Goal: Task Accomplishment & Management: Manage account settings

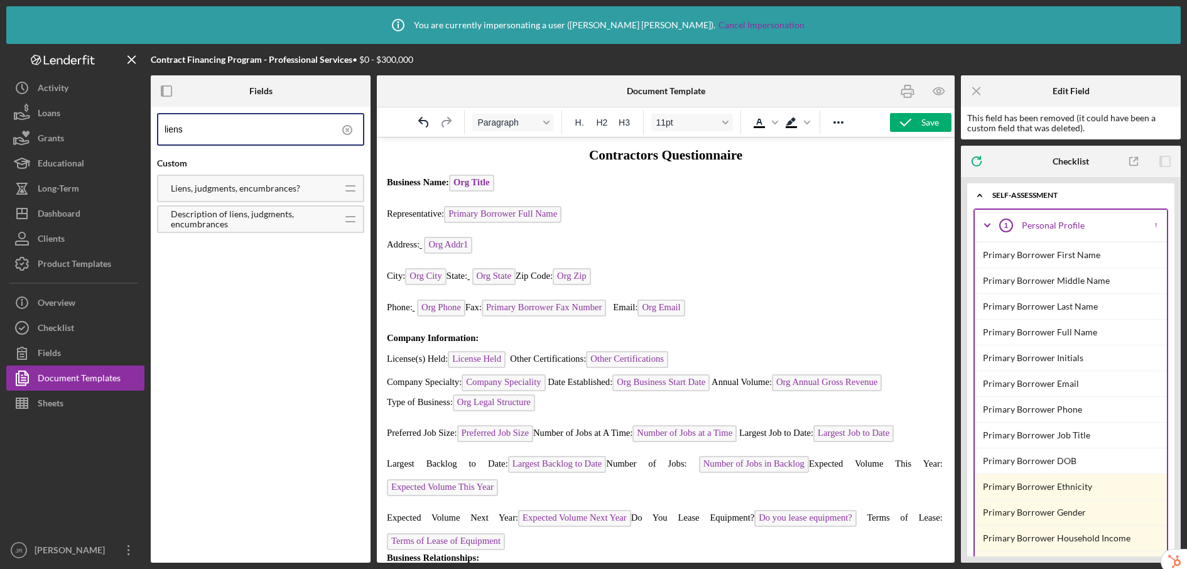
scroll to position [1221, 0]
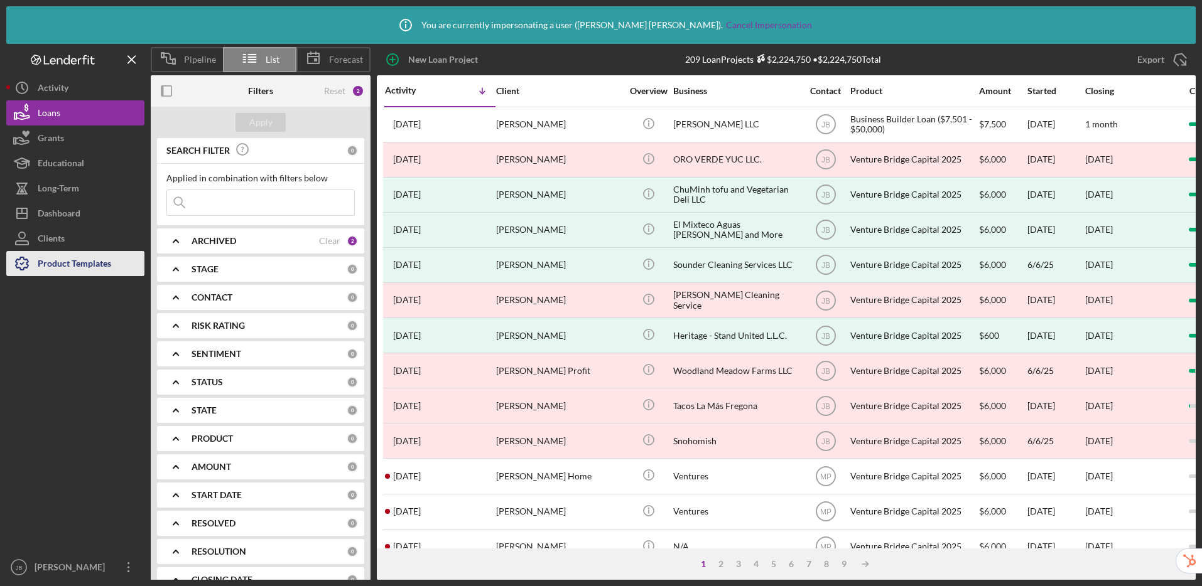
click at [85, 264] on div "Product Templates" at bounding box center [74, 265] width 73 height 28
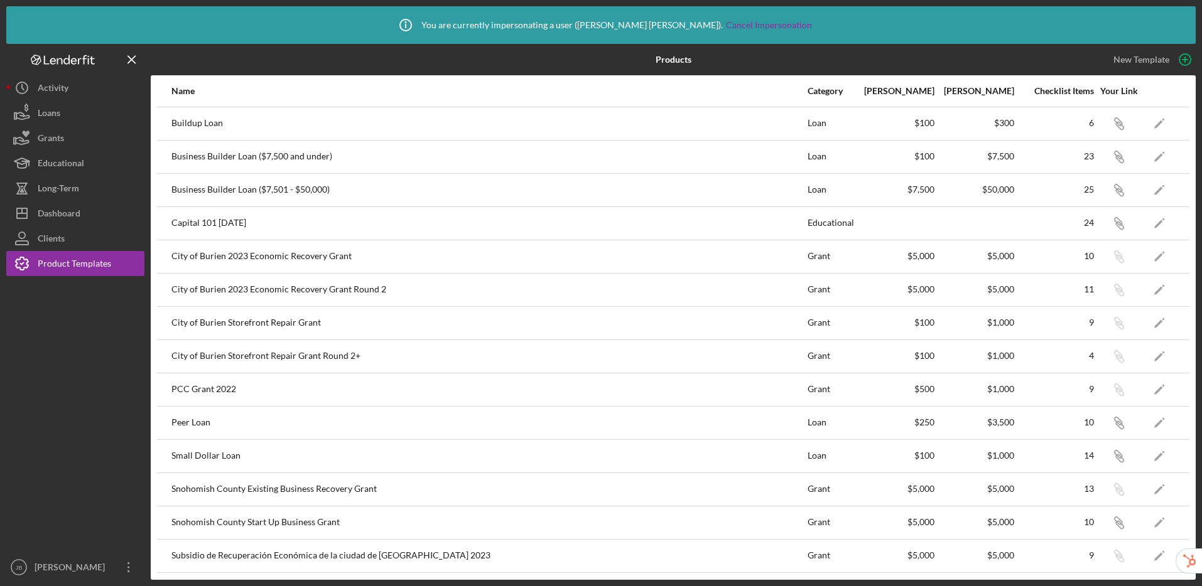
scroll to position [232, 0]
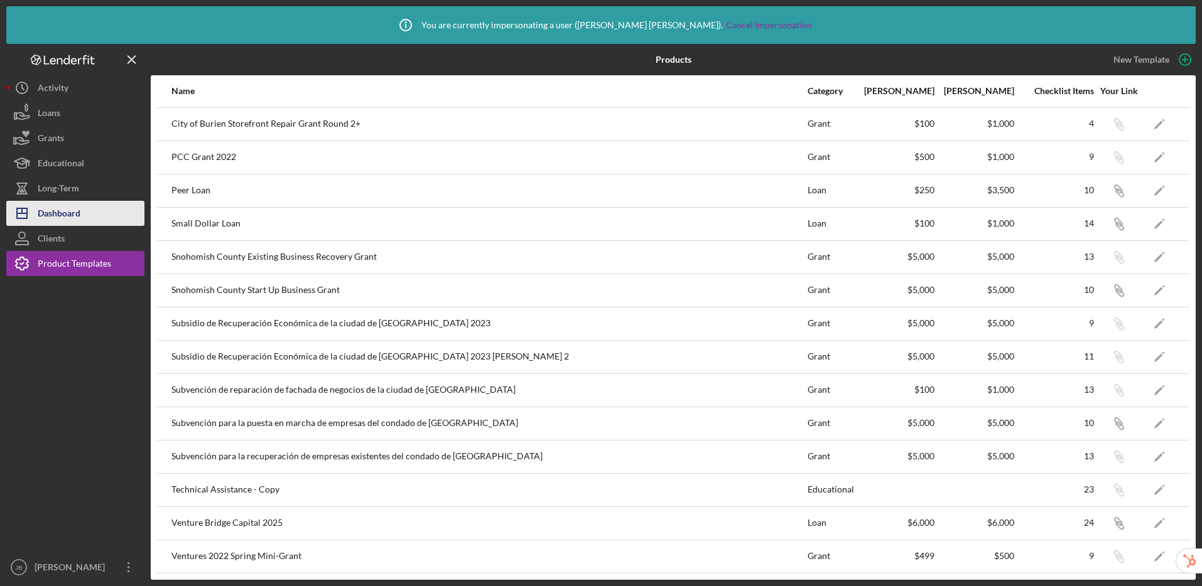
click at [58, 216] on div "Dashboard" at bounding box center [59, 215] width 43 height 28
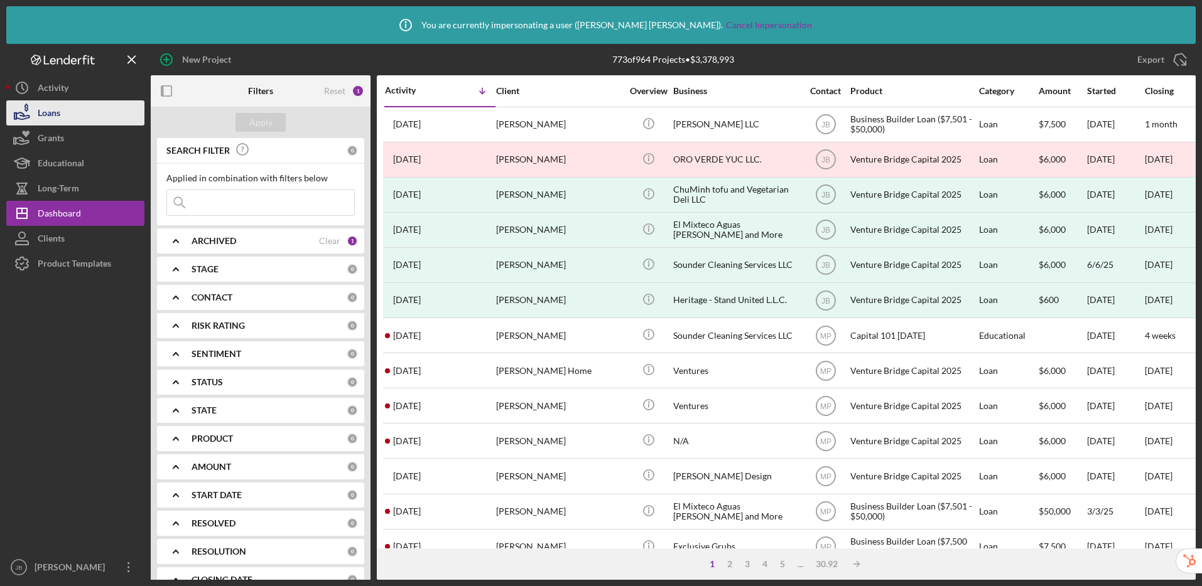
click at [54, 116] on div "Loans" at bounding box center [49, 114] width 23 height 28
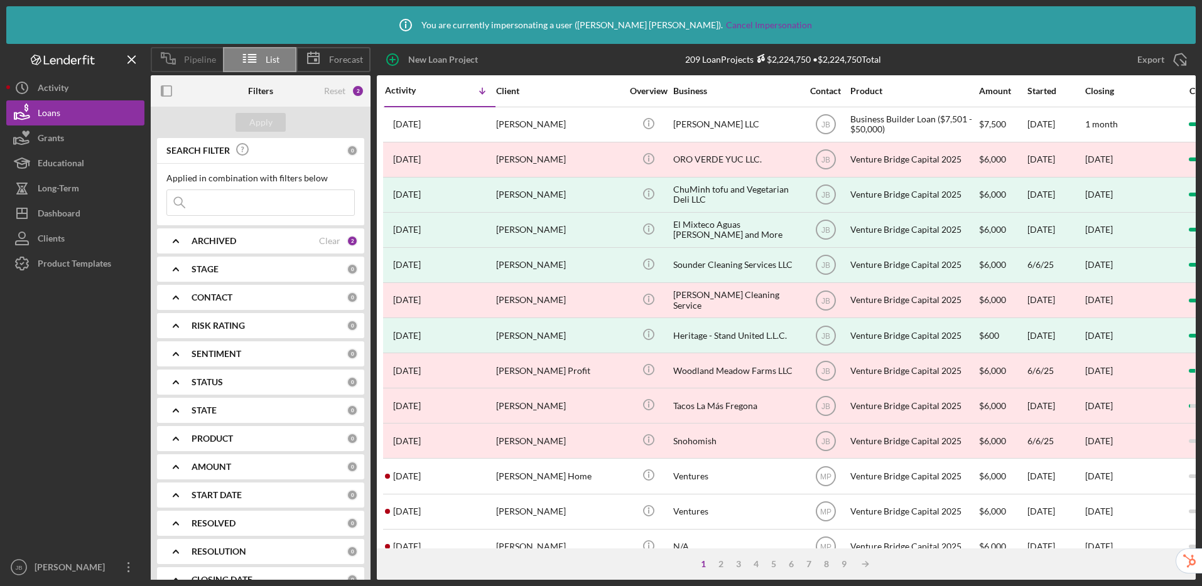
click at [190, 58] on span "Pipeline" at bounding box center [200, 60] width 32 height 10
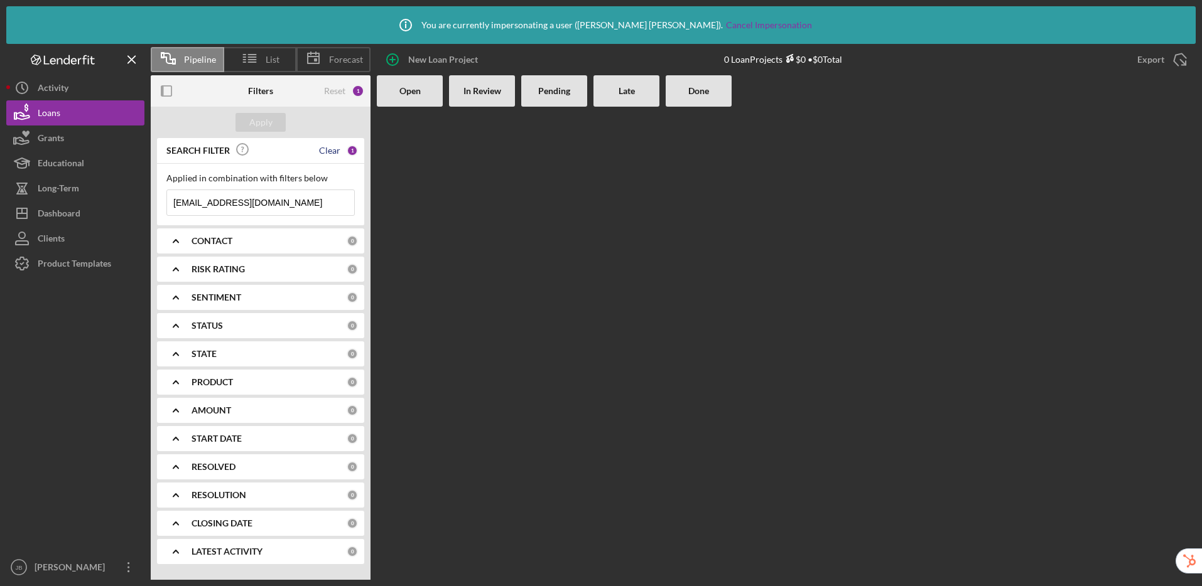
click at [332, 150] on div "Clear" at bounding box center [329, 151] width 21 height 10
click at [258, 124] on div "Apply" at bounding box center [260, 122] width 23 height 19
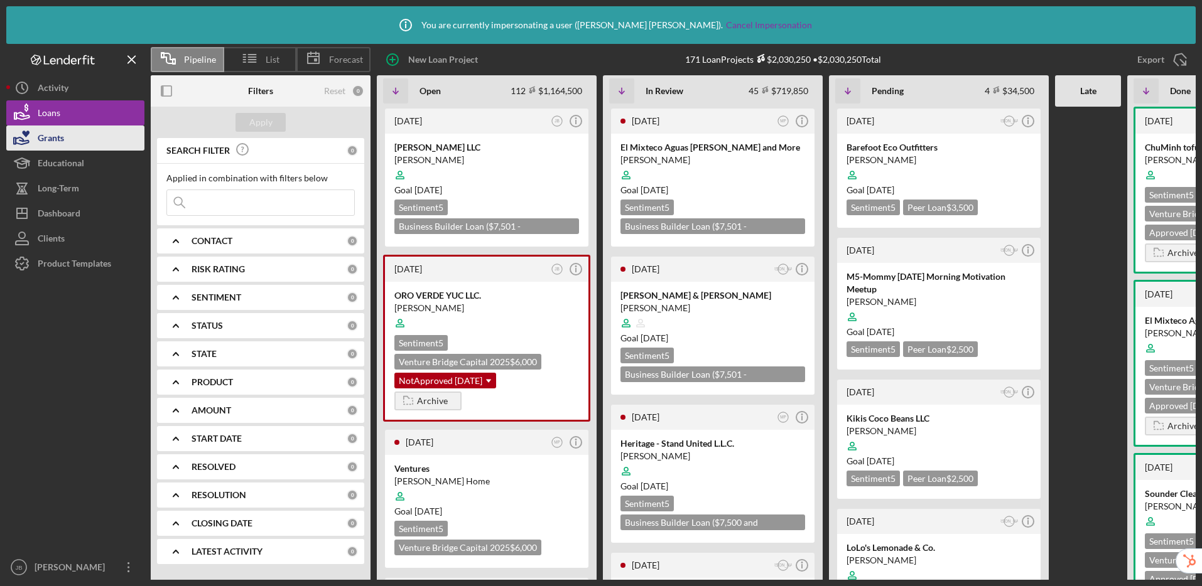
click at [62, 142] on div "Grants" at bounding box center [51, 140] width 26 height 28
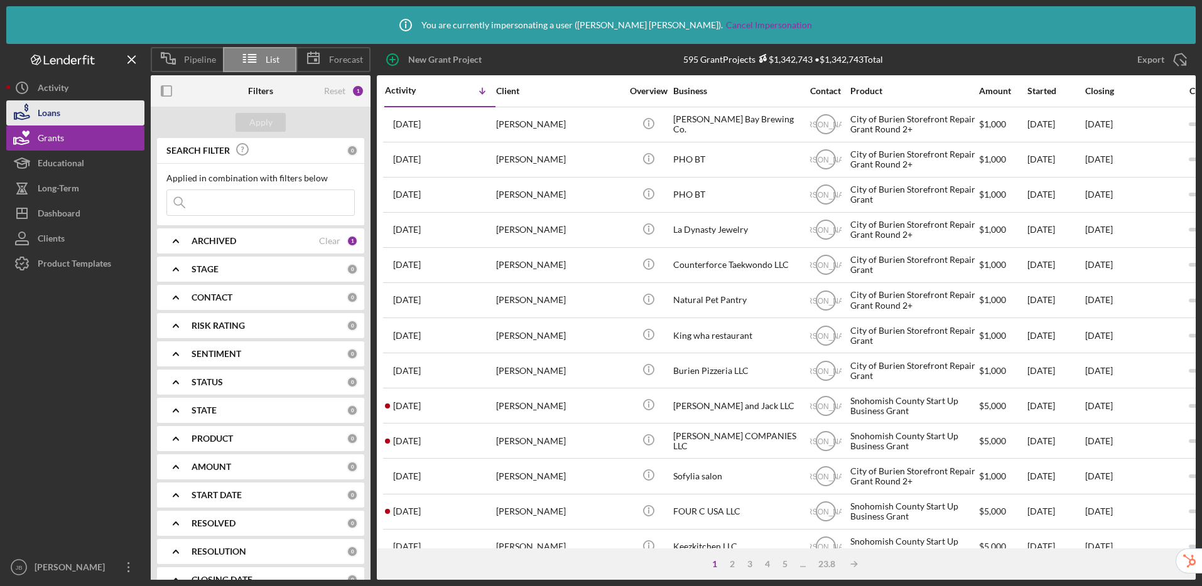
click at [63, 115] on button "Loans" at bounding box center [75, 112] width 138 height 25
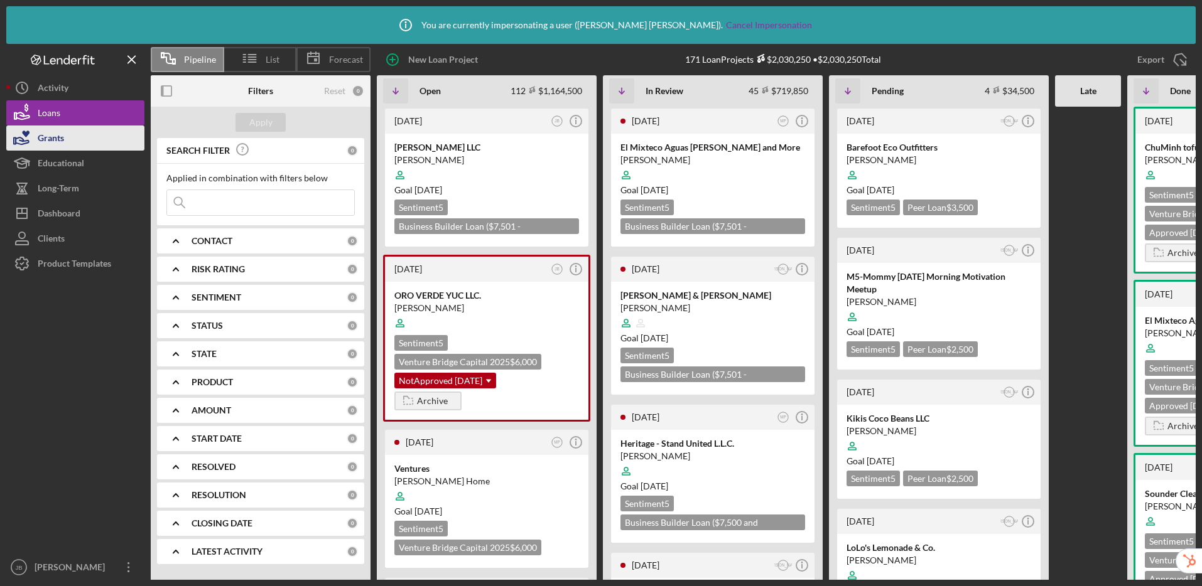
click at [92, 146] on button "Grants" at bounding box center [75, 138] width 138 height 25
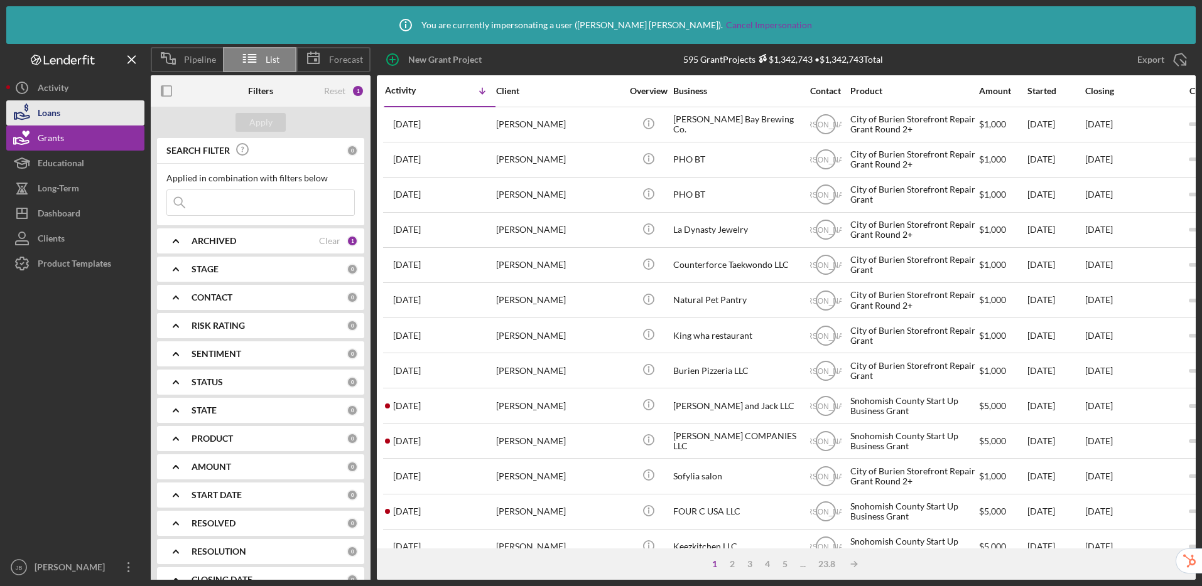
click at [43, 108] on div "Loans" at bounding box center [49, 114] width 23 height 28
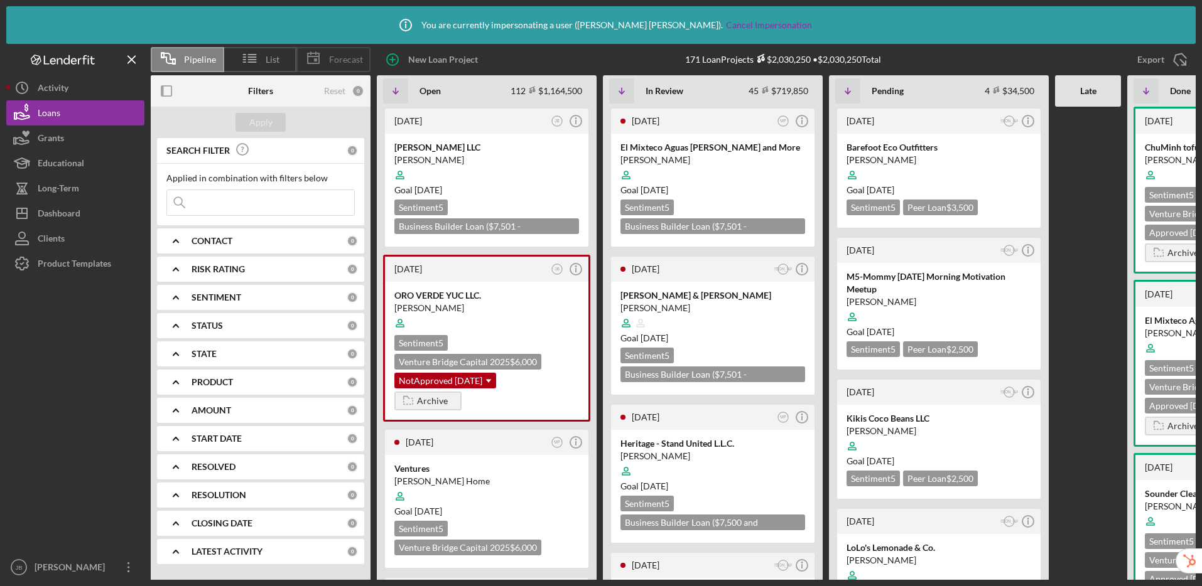
click at [325, 60] on icon at bounding box center [313, 58] width 31 height 31
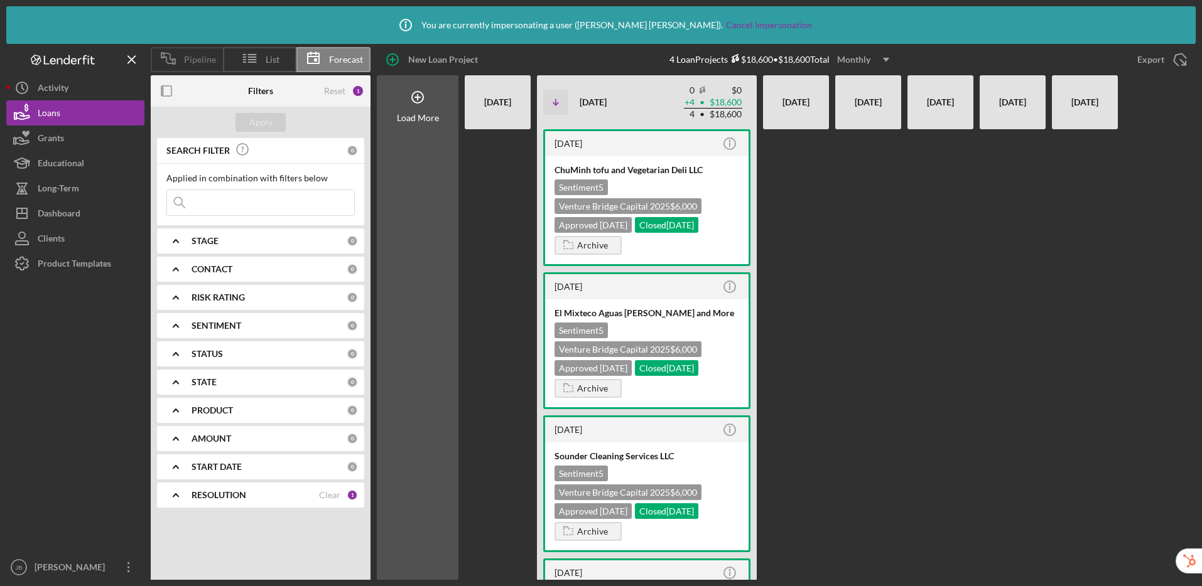
click at [180, 57] on icon at bounding box center [168, 58] width 31 height 31
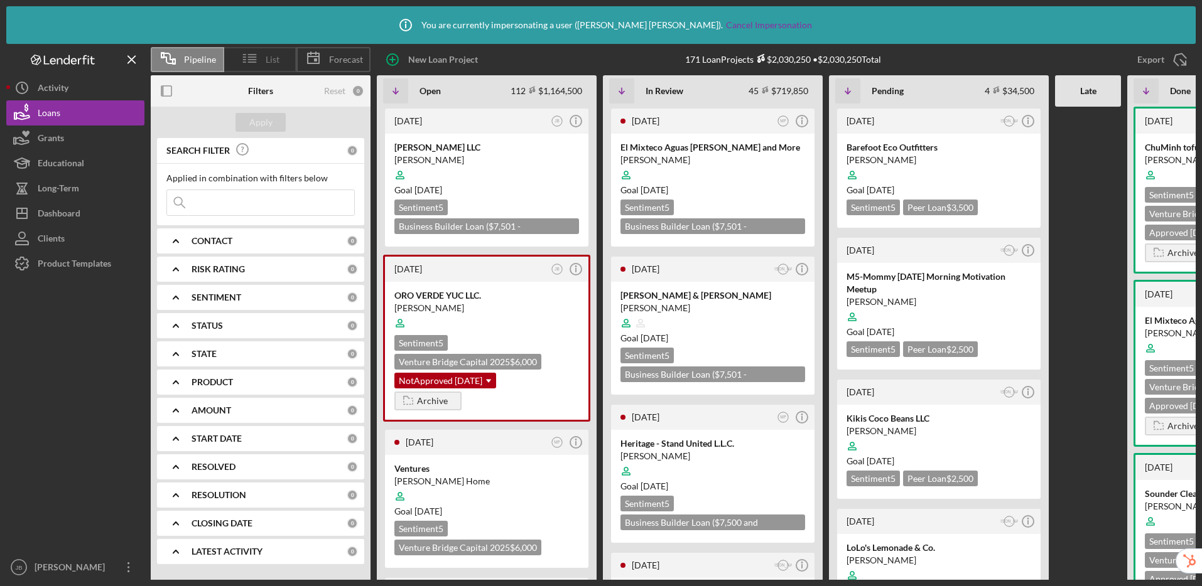
click at [267, 58] on span "List" at bounding box center [273, 60] width 14 height 10
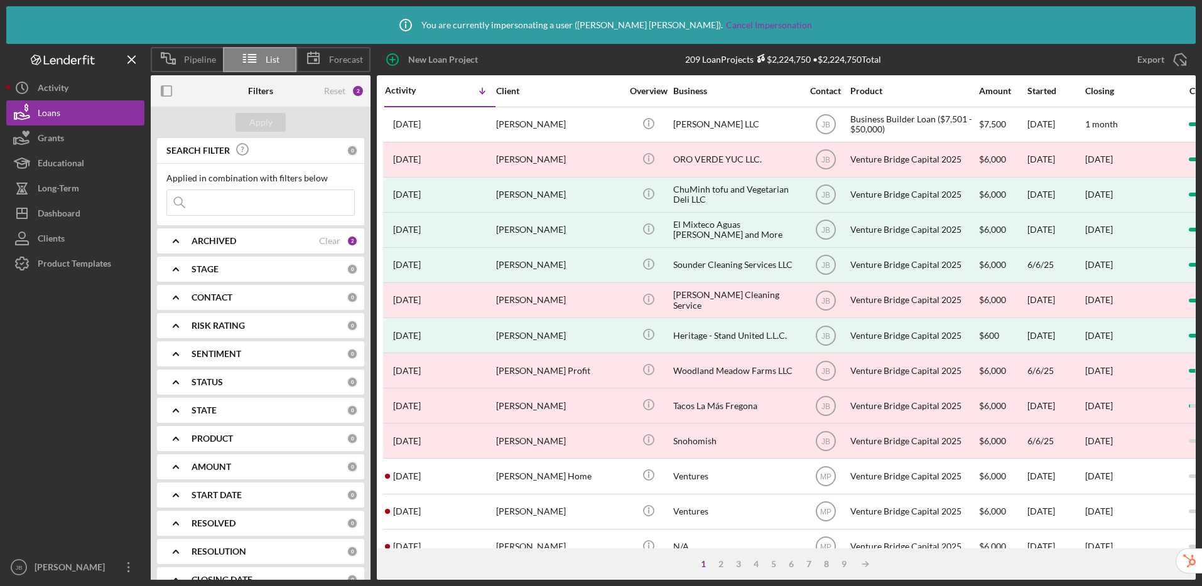
click at [337, 243] on div "ARCHIVED Clear 2" at bounding box center [274, 240] width 166 height 11
click at [173, 313] on input "Archived" at bounding box center [173, 312] width 13 height 13
checkbox input "false"
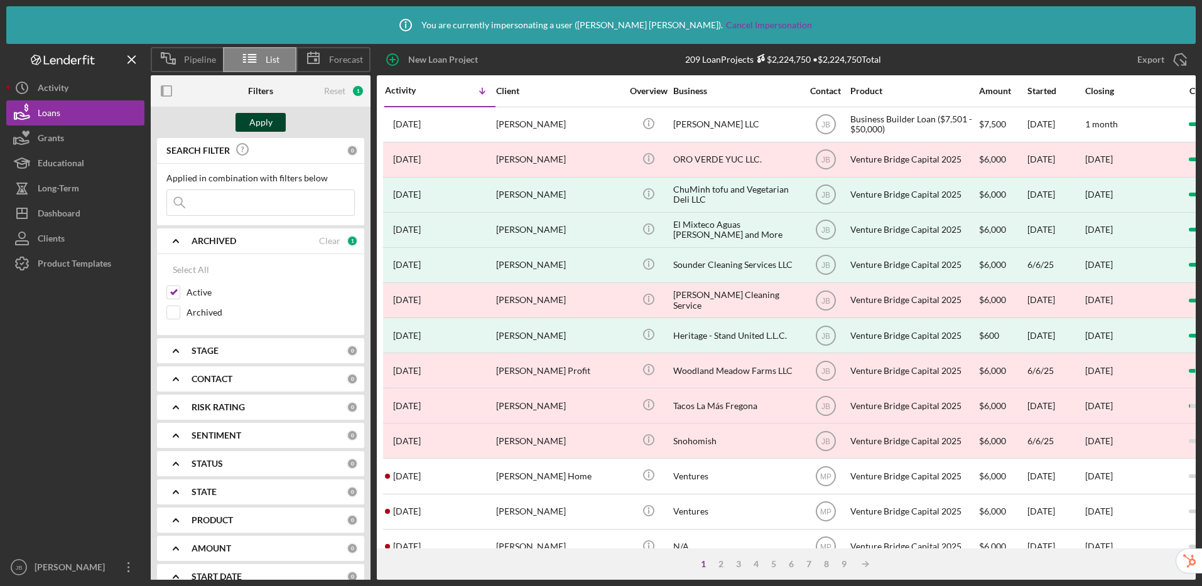
click at [250, 124] on div "Apply" at bounding box center [260, 122] width 23 height 19
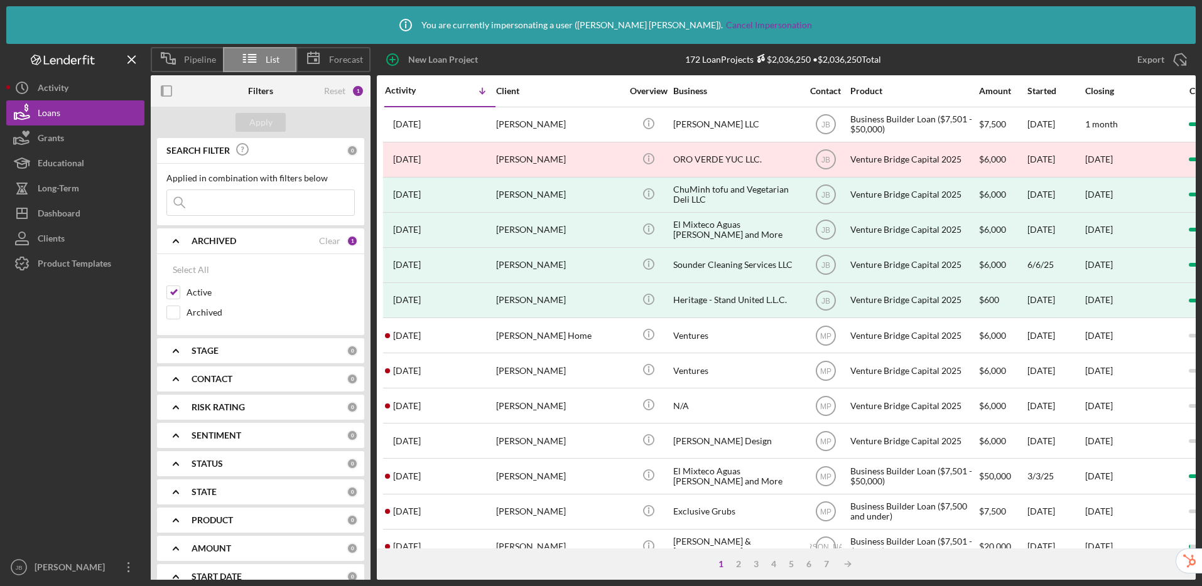
click at [176, 238] on icon "Icon/Expander" at bounding box center [175, 240] width 31 height 31
click at [186, 64] on span "Pipeline" at bounding box center [200, 60] width 32 height 10
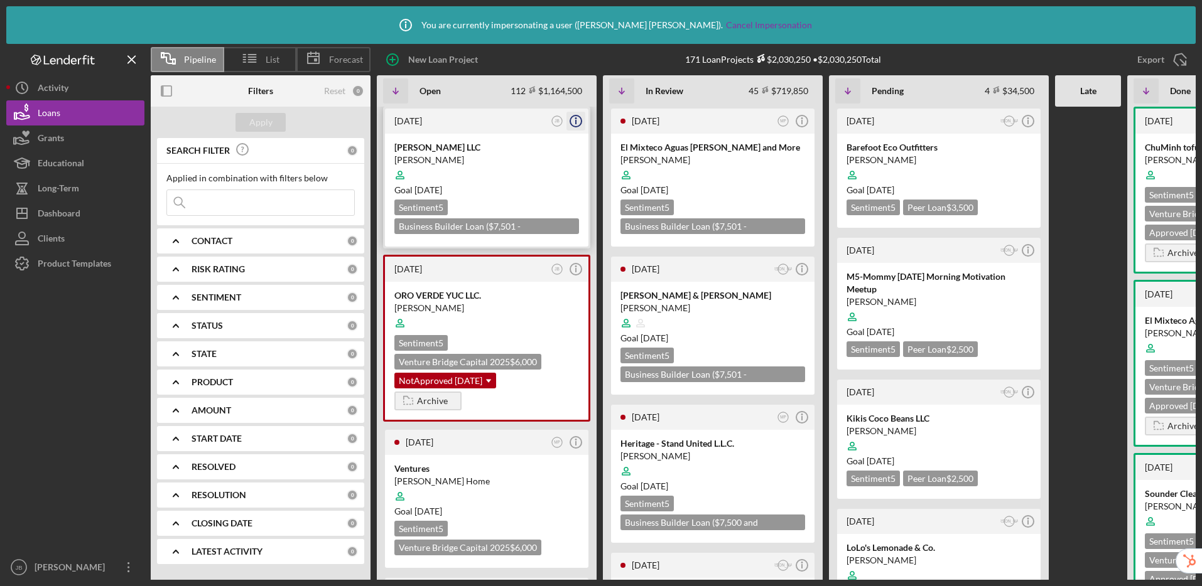
click at [579, 123] on icon "Icon/Info" at bounding box center [575, 120] width 31 height 31
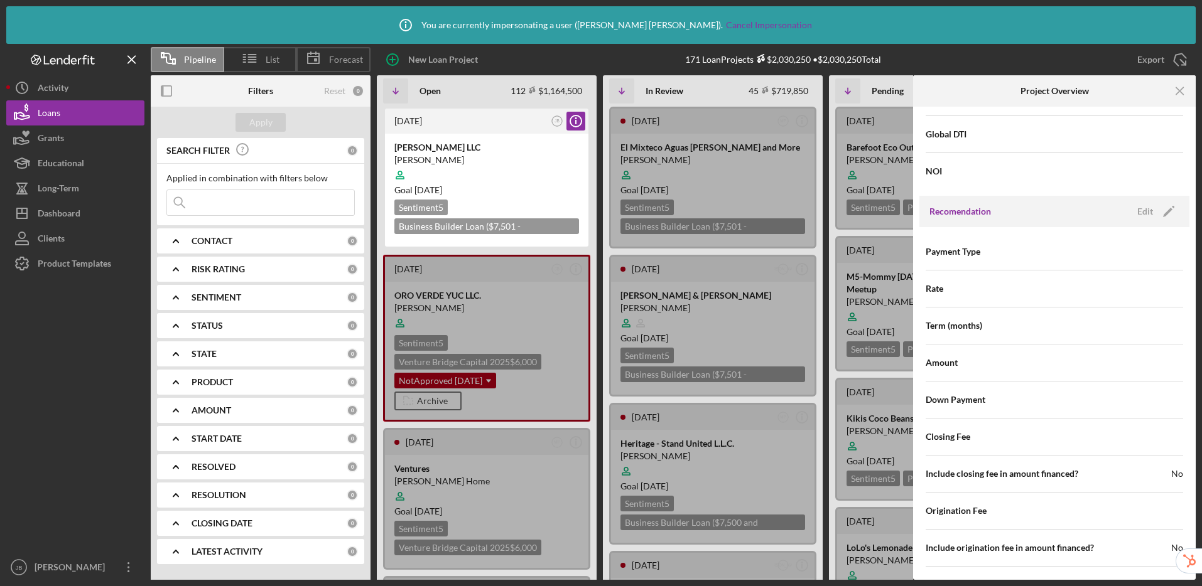
scroll to position [983, 0]
click at [1145, 217] on div "Edit" at bounding box center [1145, 212] width 16 height 19
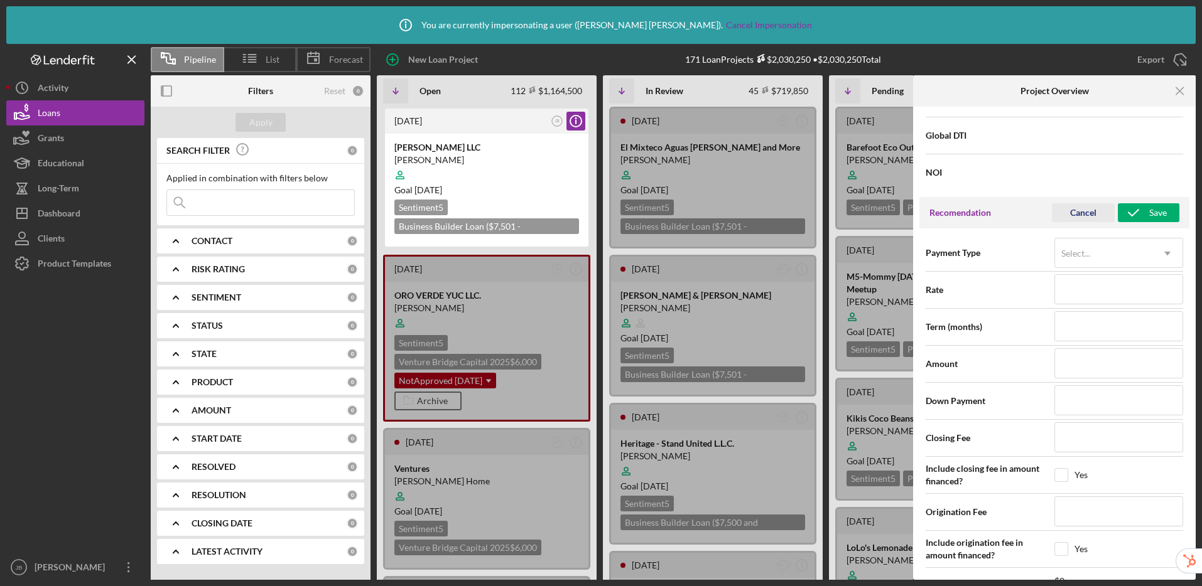
click at [1082, 210] on div "Cancel" at bounding box center [1083, 212] width 26 height 19
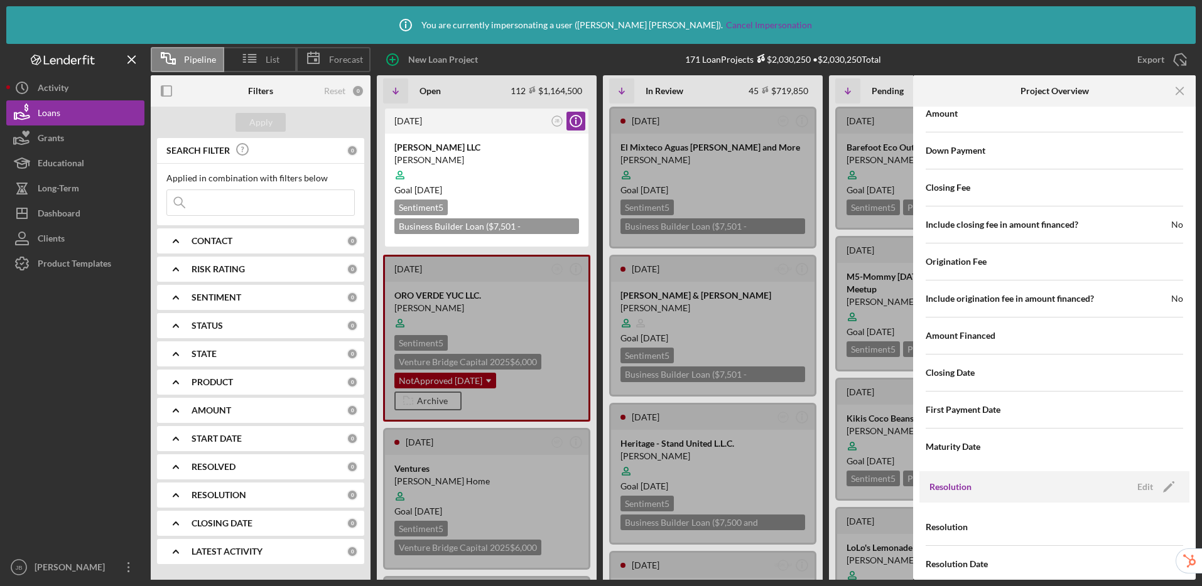
scroll to position [1248, 0]
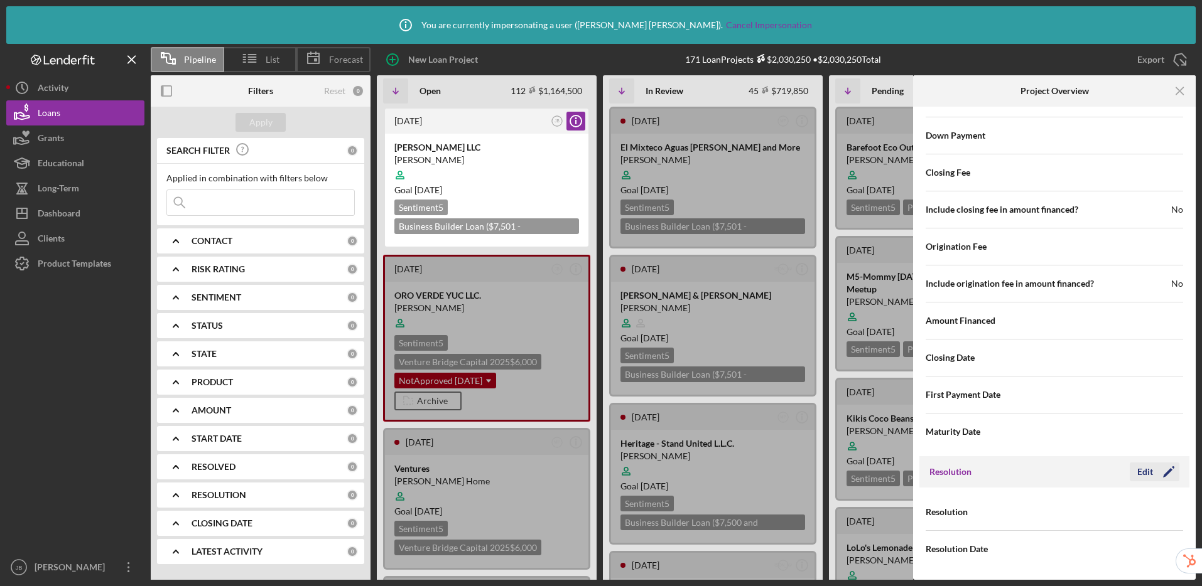
click at [1137, 470] on div "Edit" at bounding box center [1145, 472] width 16 height 19
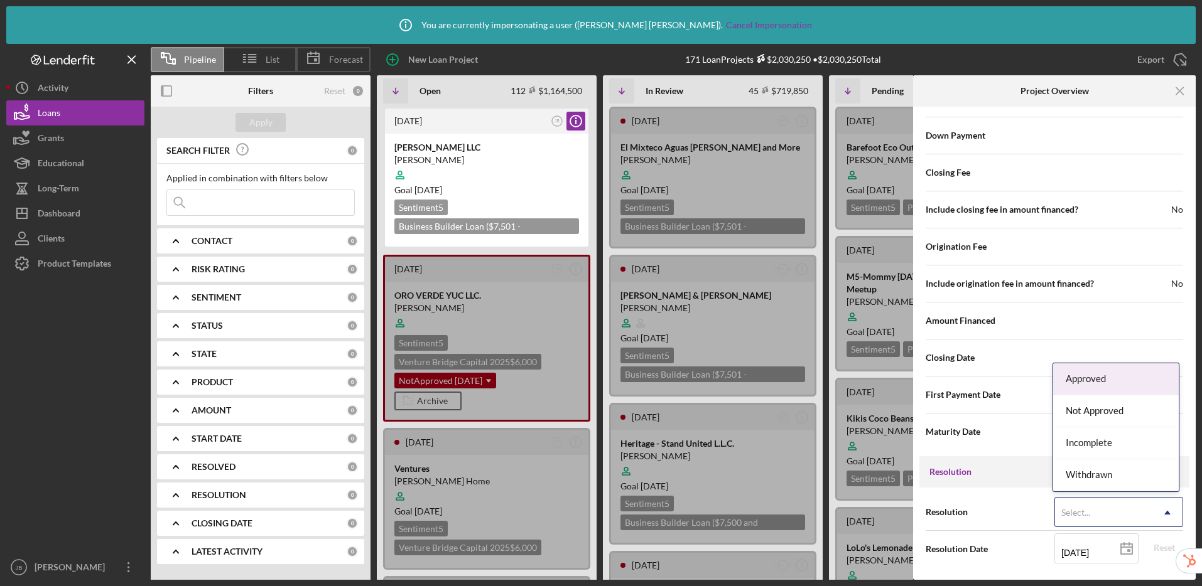
click at [1087, 515] on div "Select..." at bounding box center [1075, 513] width 29 height 10
click at [1082, 384] on div "Approved" at bounding box center [1116, 380] width 126 height 32
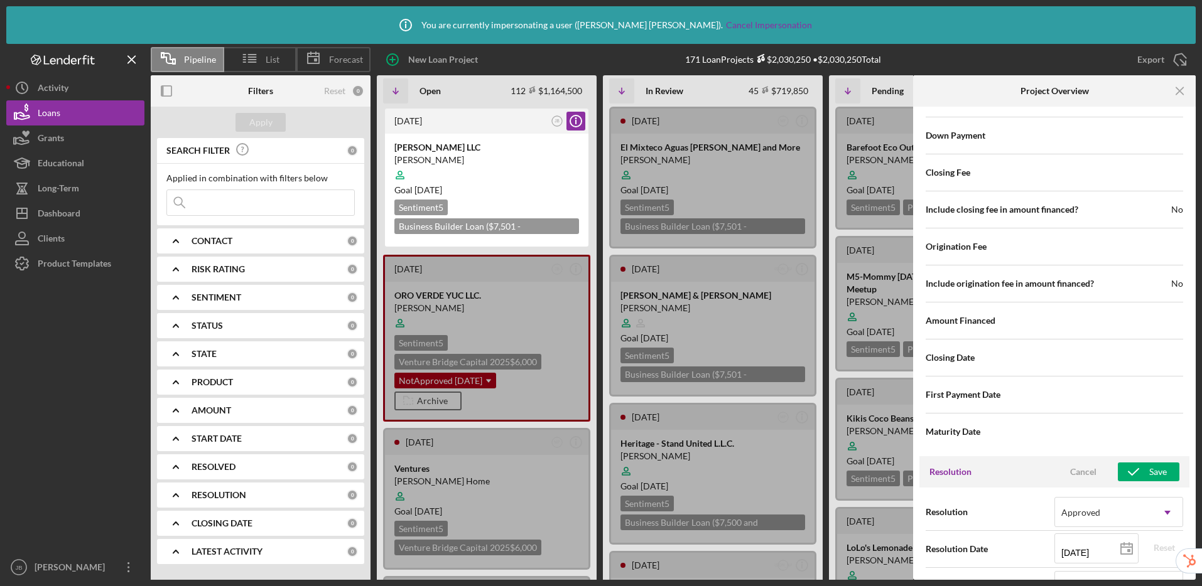
scroll to position [1471, 0]
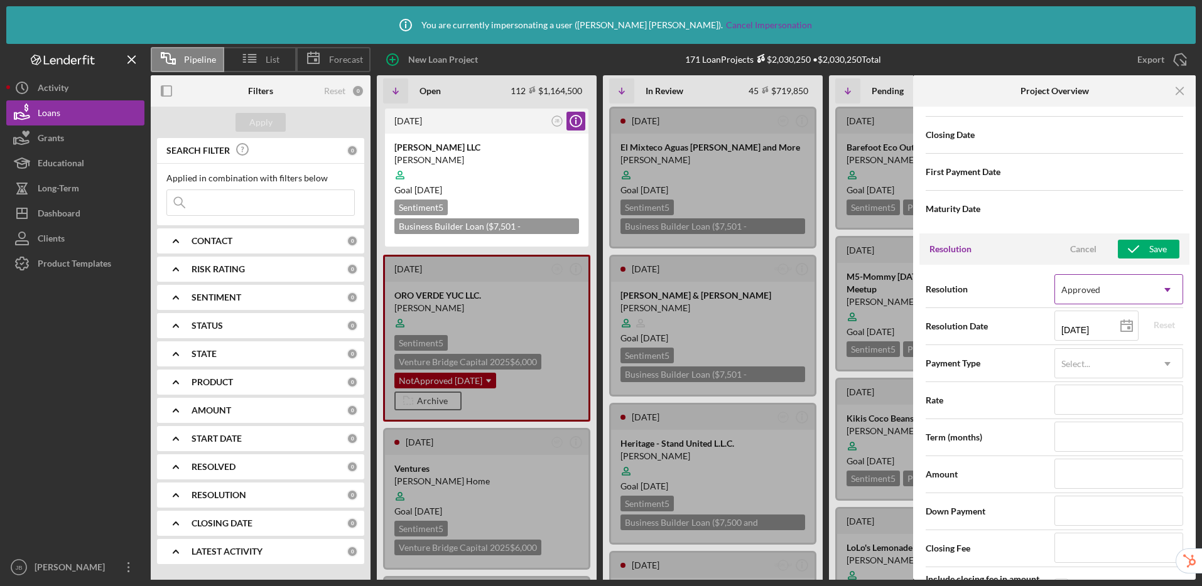
click at [1077, 292] on div "Approved" at bounding box center [1080, 290] width 39 height 10
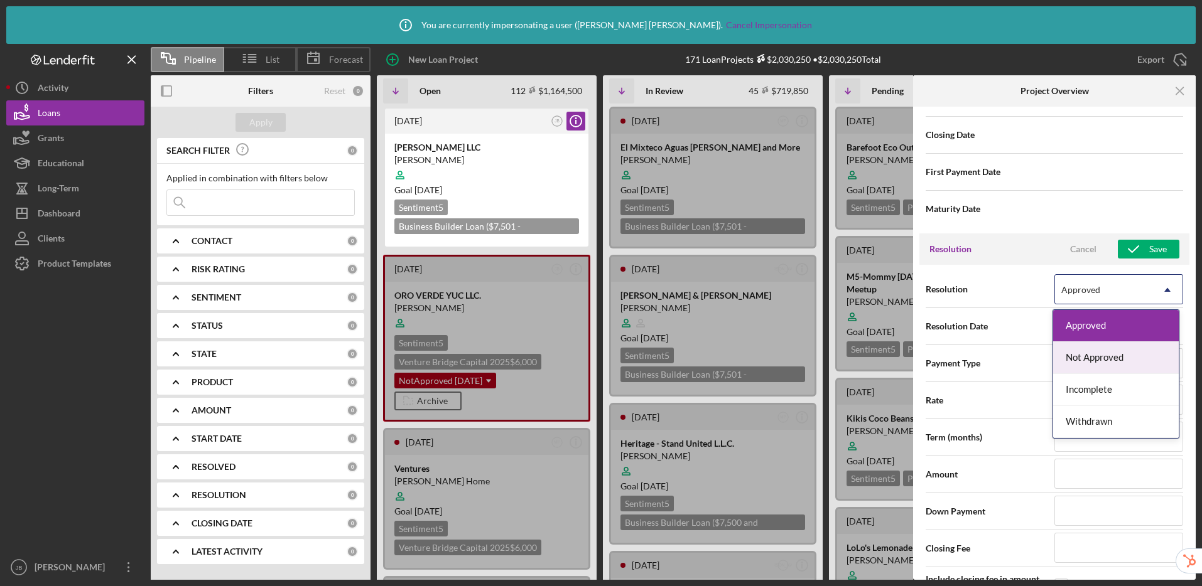
click at [1081, 357] on div "Not Approved" at bounding box center [1116, 358] width 126 height 32
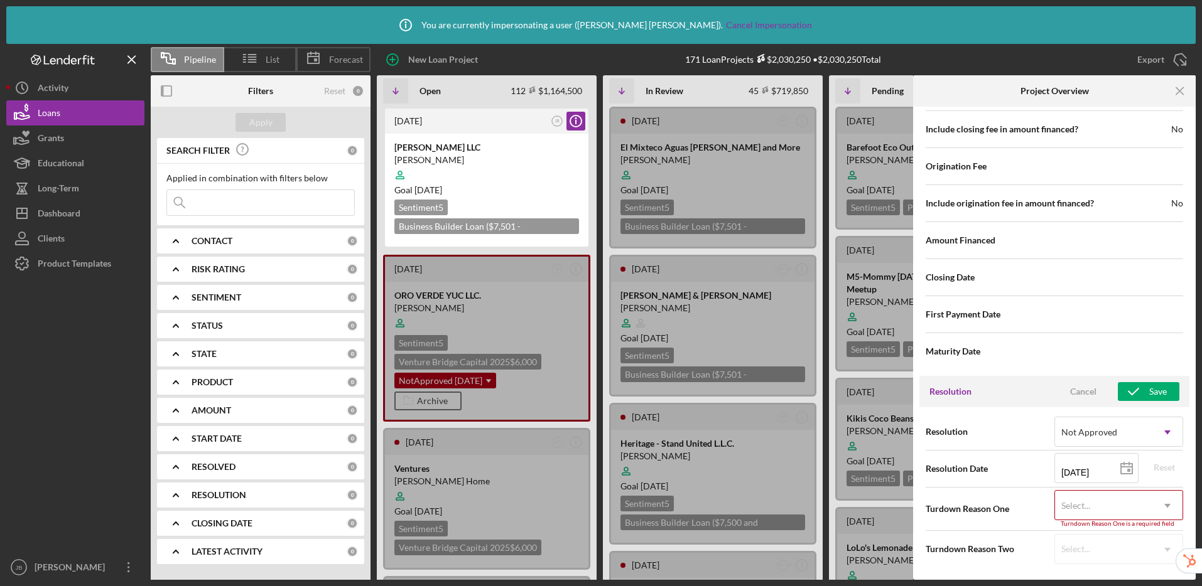
scroll to position [1329, 0]
click at [1083, 509] on div "Select..." at bounding box center [1075, 506] width 29 height 10
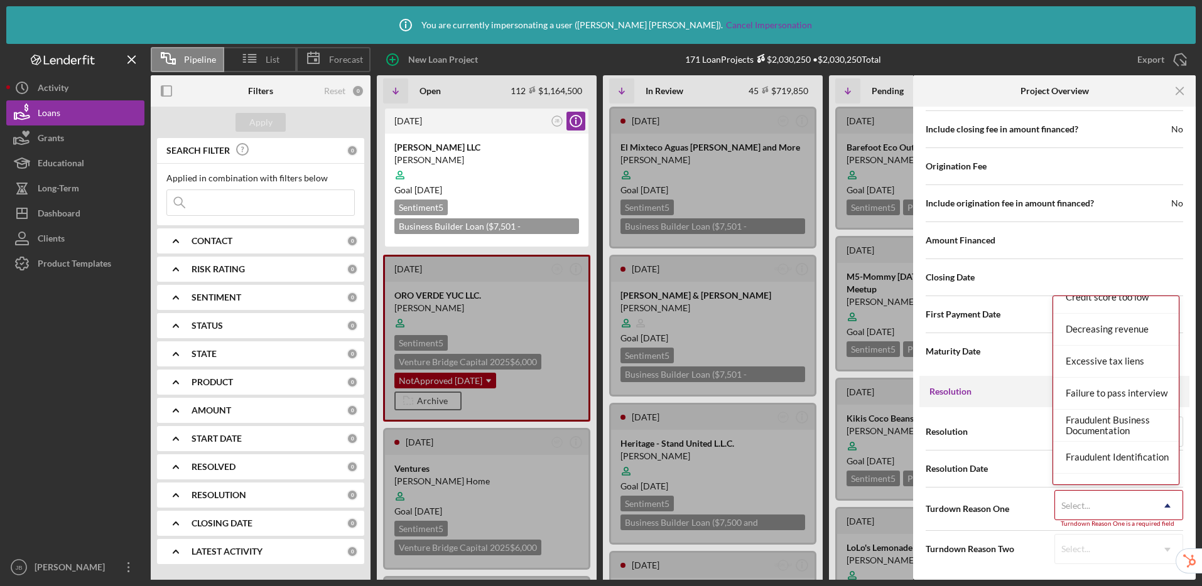
scroll to position [240, 0]
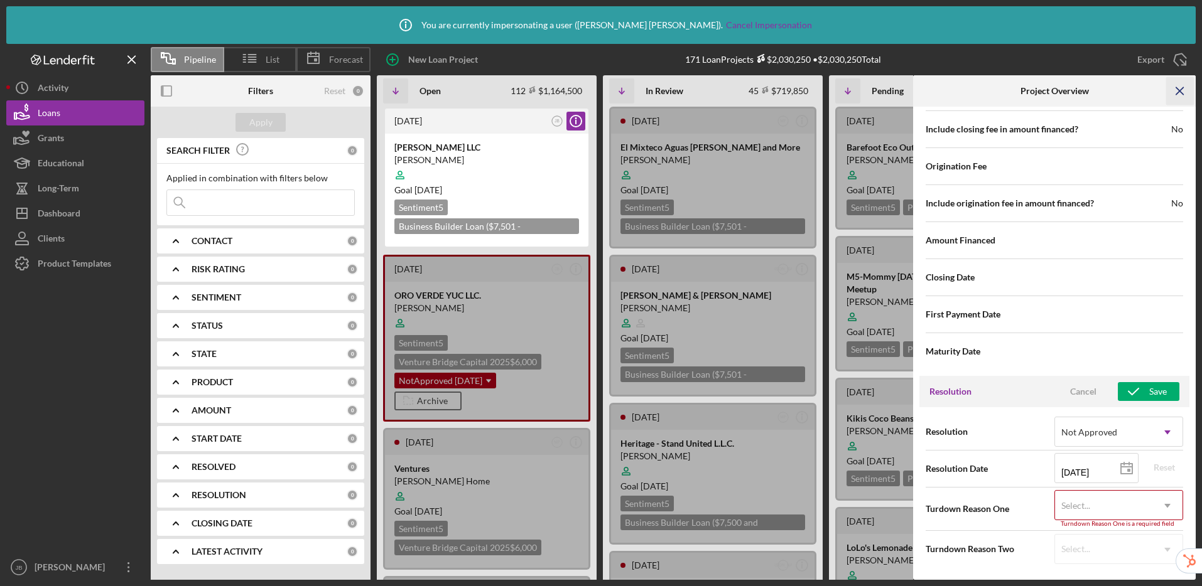
click at [1180, 91] on g "button" at bounding box center [1179, 90] width 7 height 7
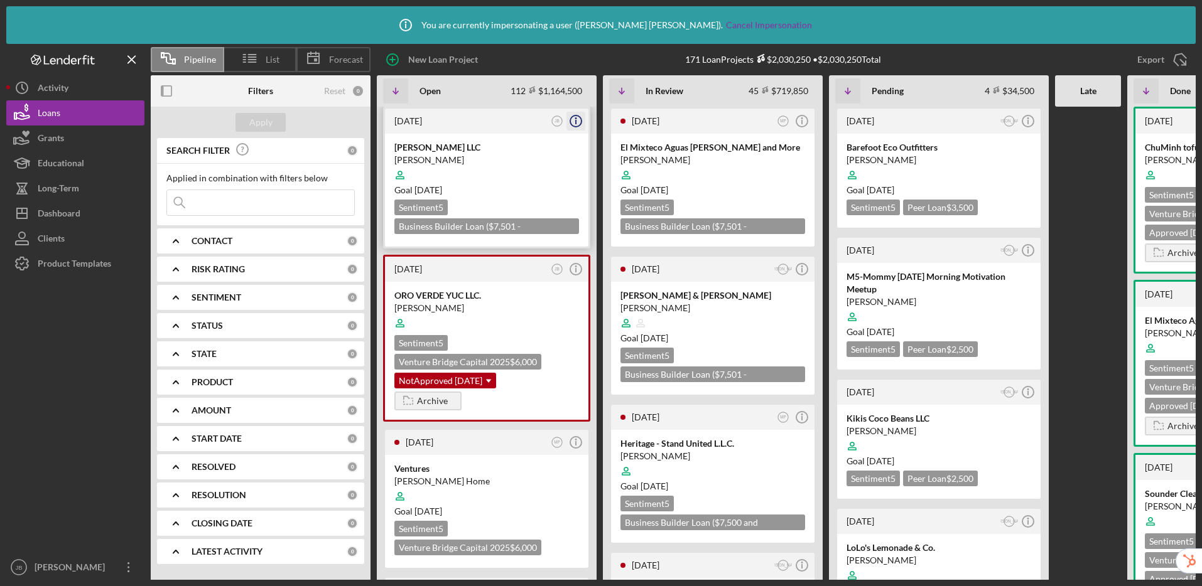
click at [578, 123] on icon "Icon/Info" at bounding box center [575, 120] width 31 height 31
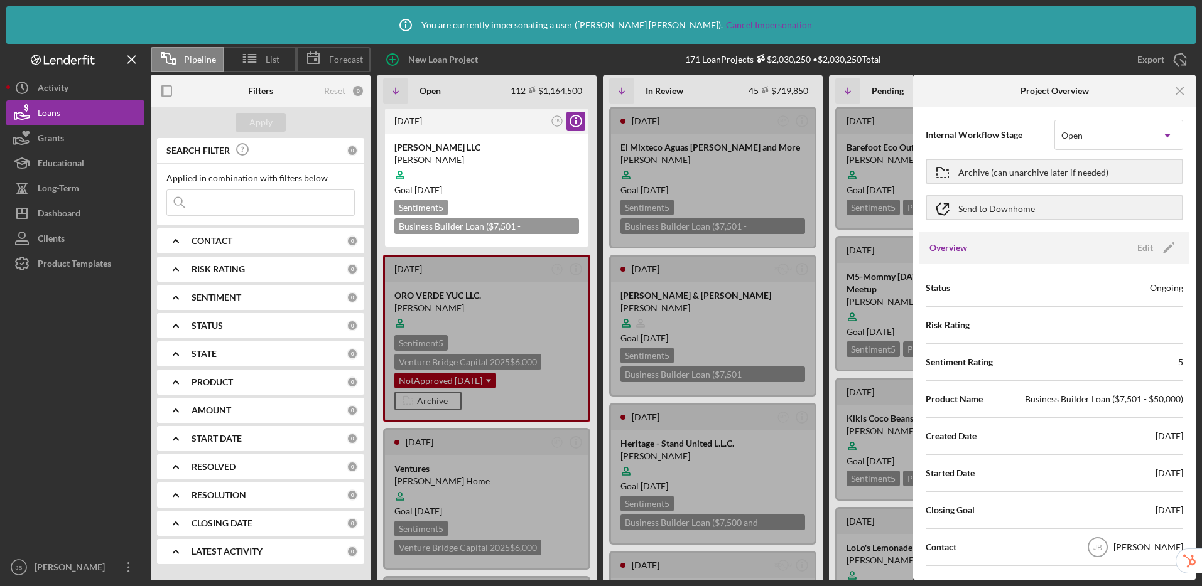
scroll to position [7, 0]
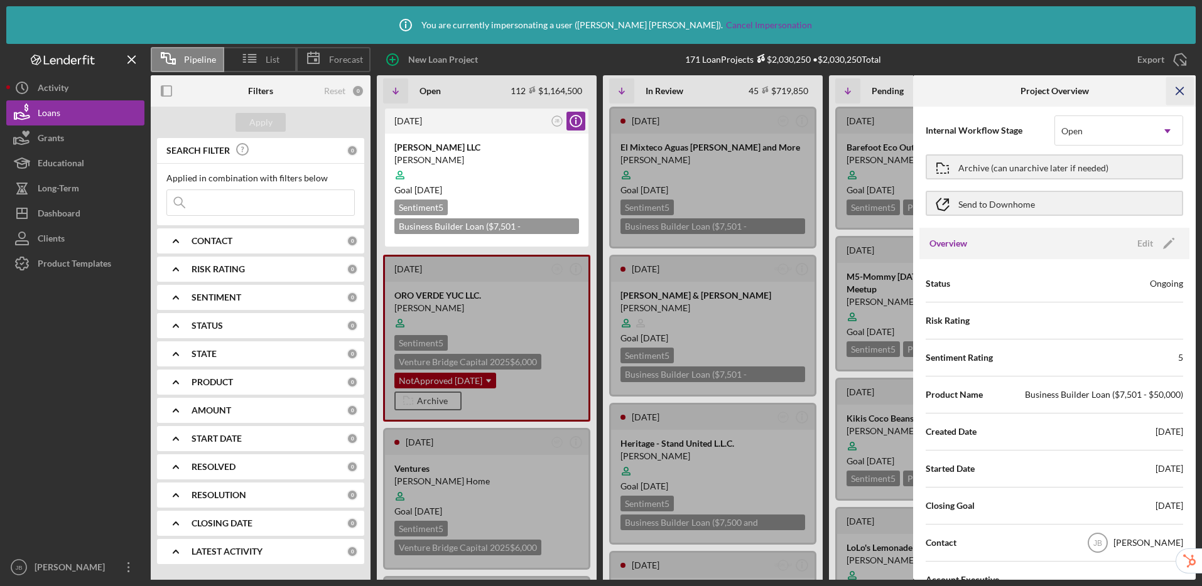
click at [1176, 90] on icon "Icon/Menu Close" at bounding box center [1180, 91] width 28 height 28
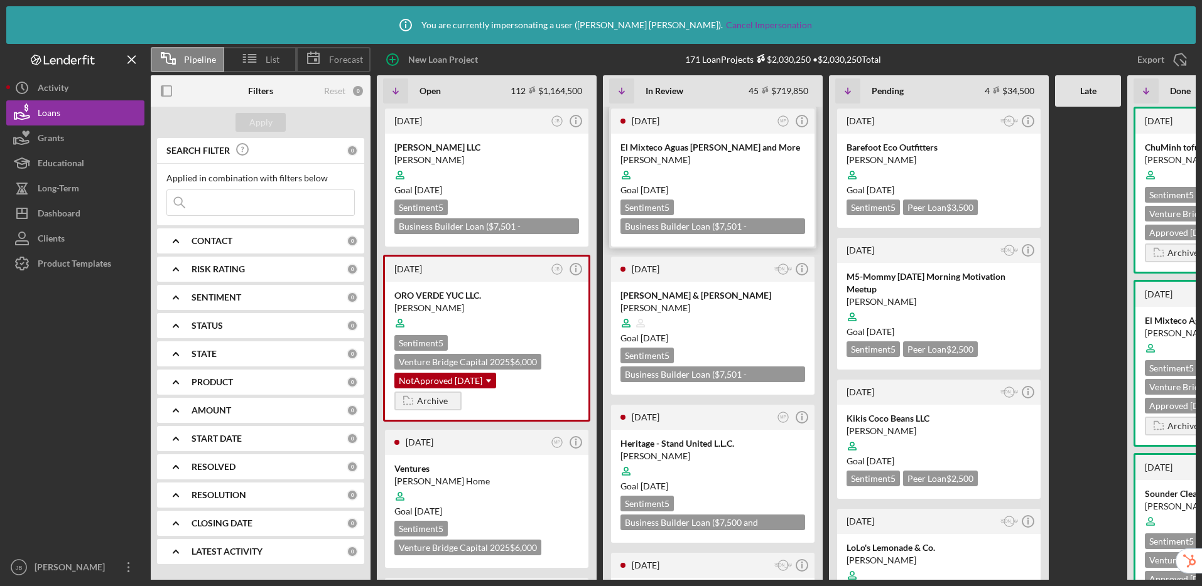
scroll to position [0, 0]
click at [536, 154] on div "[PERSON_NAME]" at bounding box center [486, 160] width 185 height 13
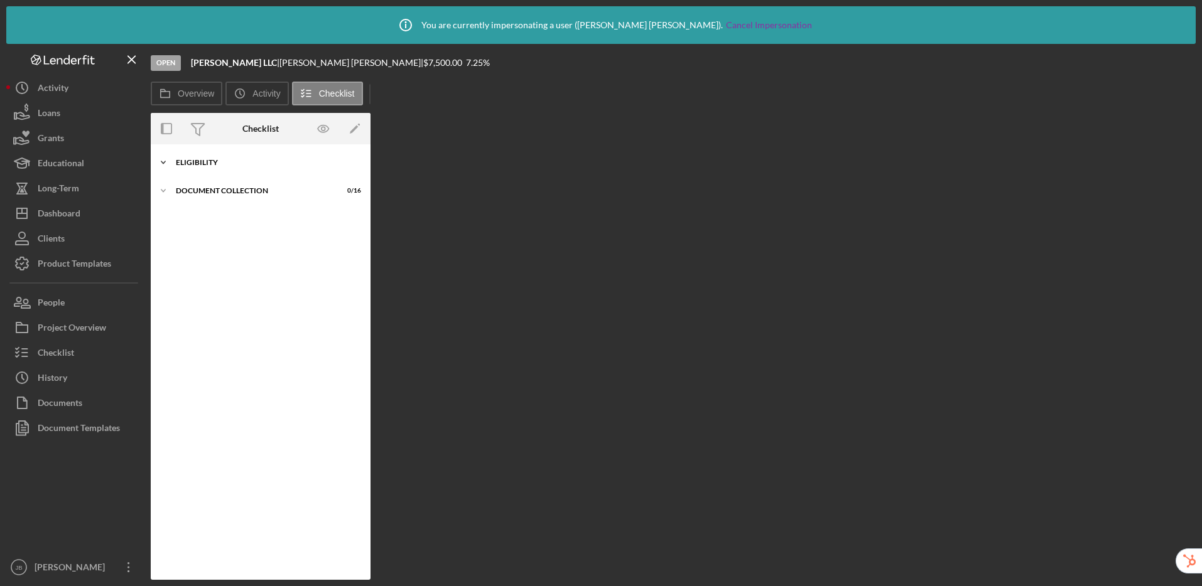
click at [199, 165] on div "Eligibility" at bounding box center [265, 163] width 179 height 8
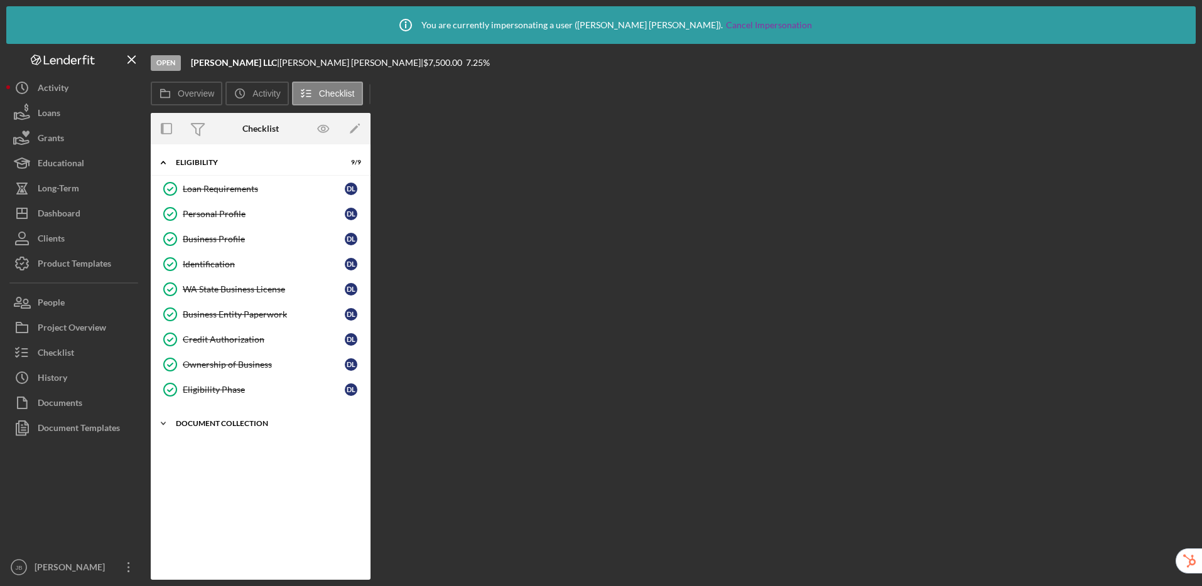
click at [217, 424] on div "Document Collection" at bounding box center [265, 424] width 179 height 8
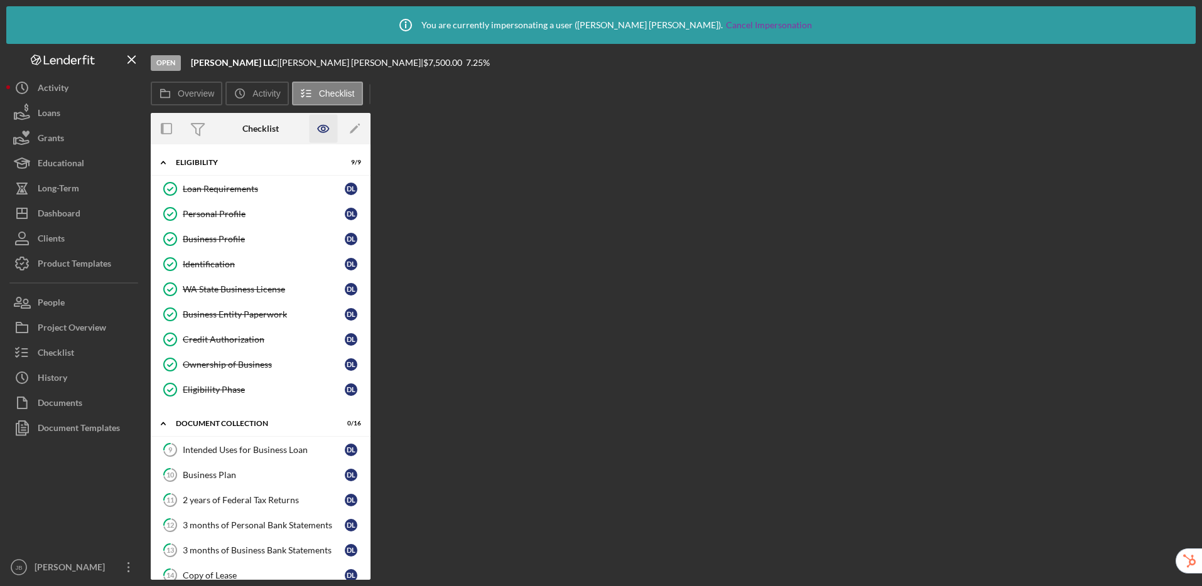
click at [325, 128] on icon "button" at bounding box center [324, 129] width 28 height 28
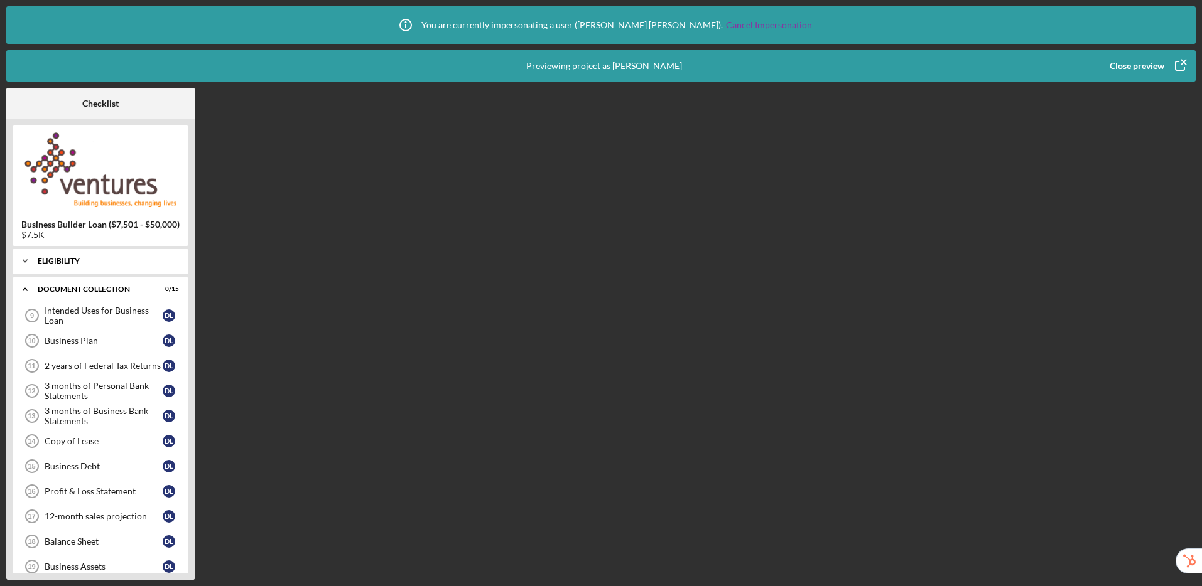
click at [40, 258] on div "Eligibility" at bounding box center [105, 261] width 135 height 8
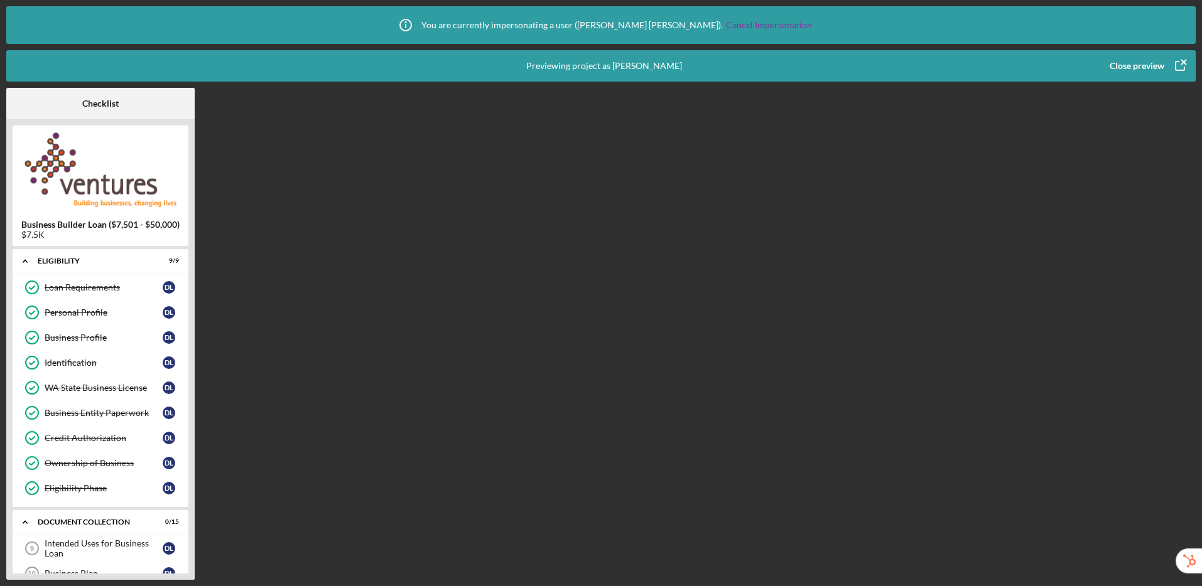
click at [1136, 65] on div "Close preview" at bounding box center [1136, 65] width 55 height 25
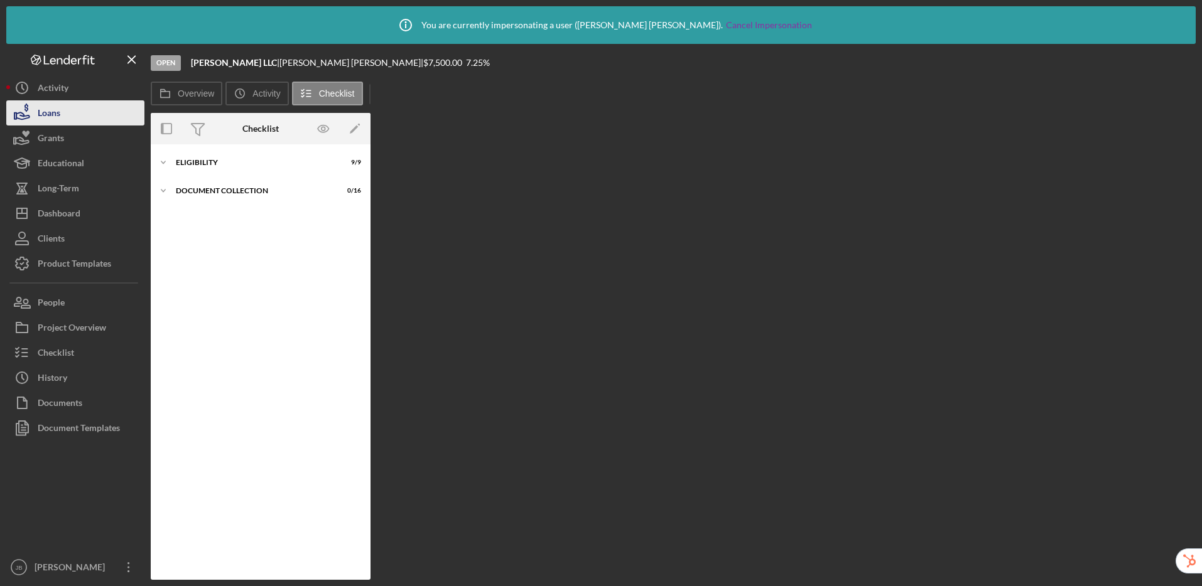
click at [54, 109] on div "Loans" at bounding box center [49, 114] width 23 height 28
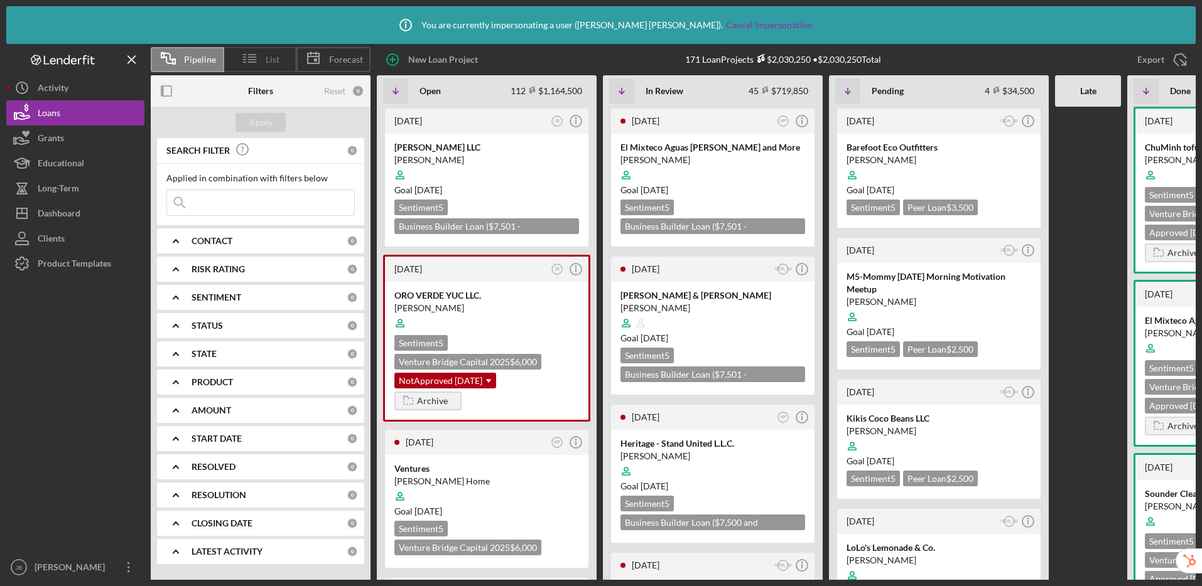
click at [261, 61] on icon at bounding box center [249, 58] width 31 height 31
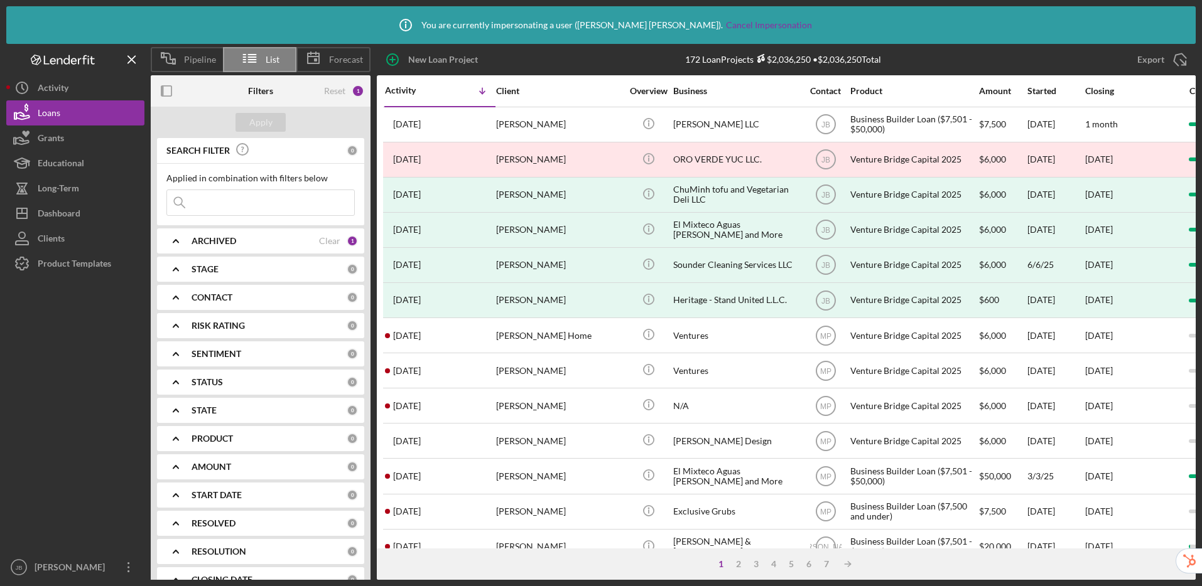
click at [216, 293] on b "CONTACT" at bounding box center [211, 298] width 41 height 10
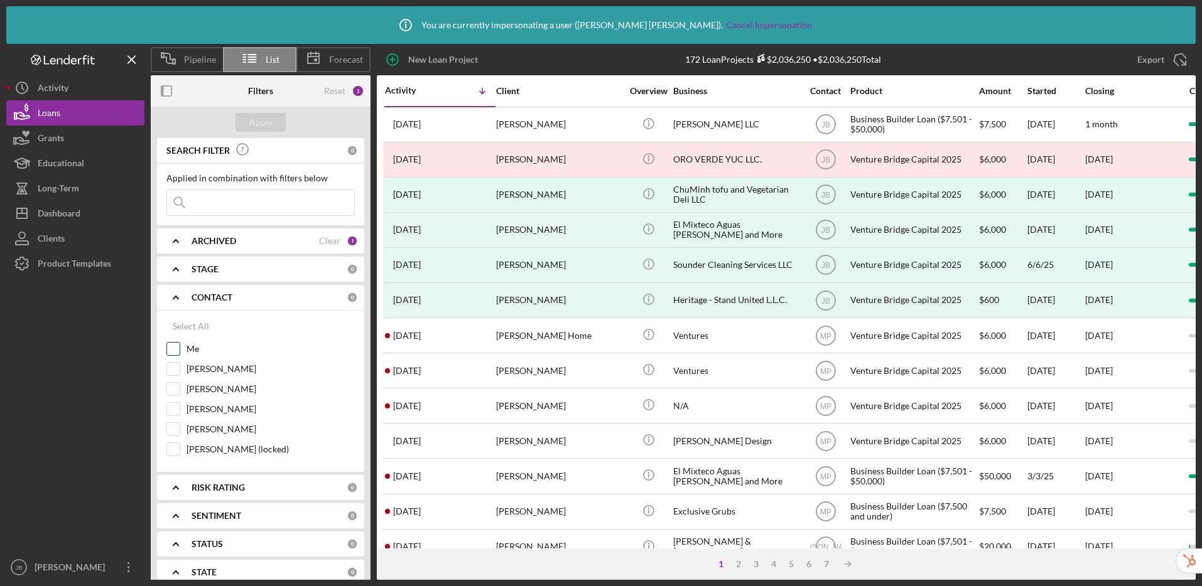
click at [171, 349] on input "Me" at bounding box center [173, 349] width 13 height 13
click at [250, 125] on div "Apply" at bounding box center [260, 122] width 23 height 19
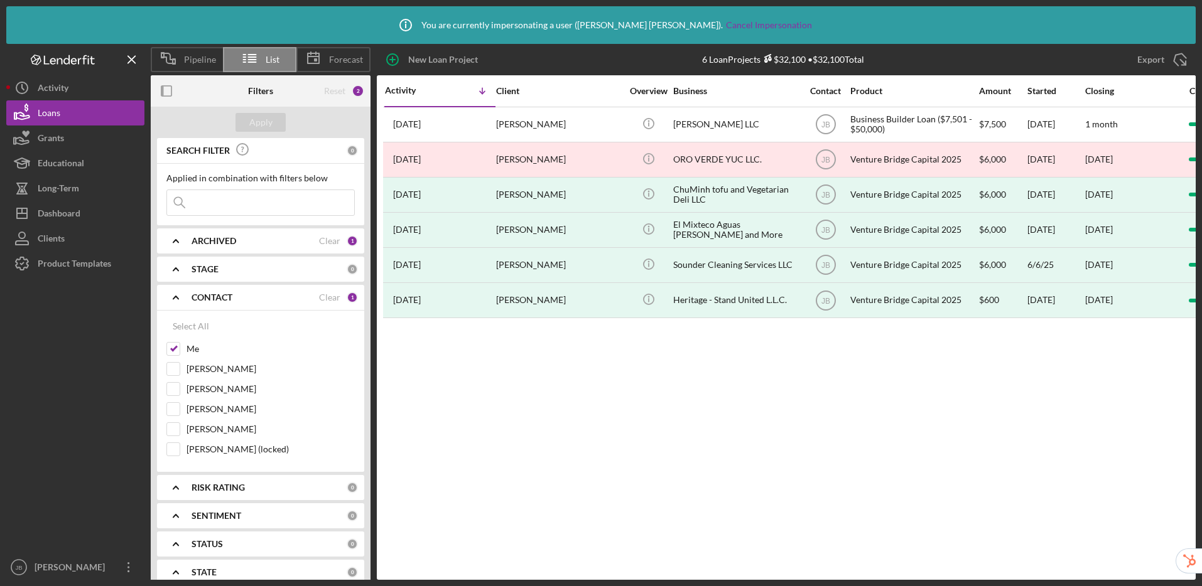
click at [244, 206] on input at bounding box center [260, 202] width 187 height 25
click at [323, 296] on div "Clear" at bounding box center [329, 298] width 21 height 10
checkbox input "false"
click at [278, 118] on button "Apply" at bounding box center [260, 122] width 50 height 19
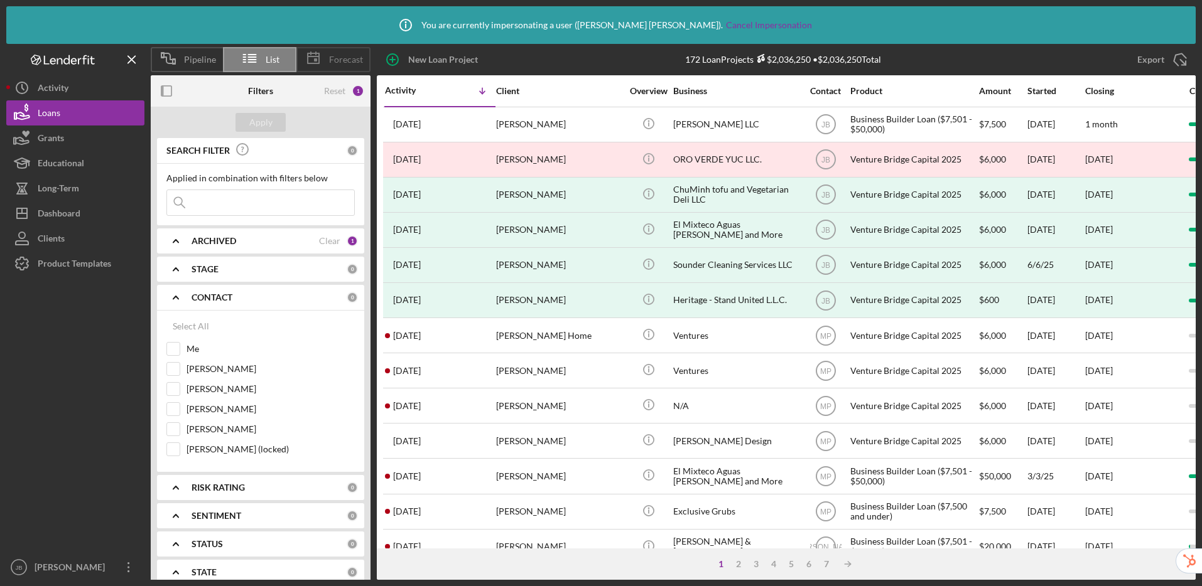
click at [345, 63] on span "Forecast" at bounding box center [346, 60] width 34 height 10
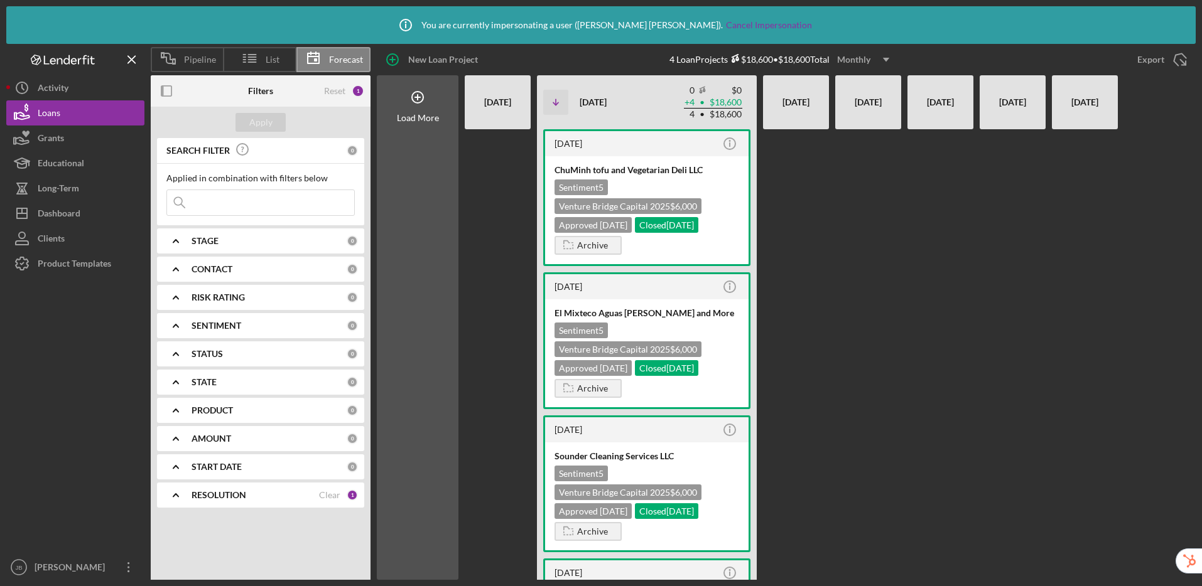
click at [864, 58] on div "Monthly" at bounding box center [853, 59] width 33 height 19
click at [858, 112] on div "Quarterly" at bounding box center [865, 115] width 51 height 26
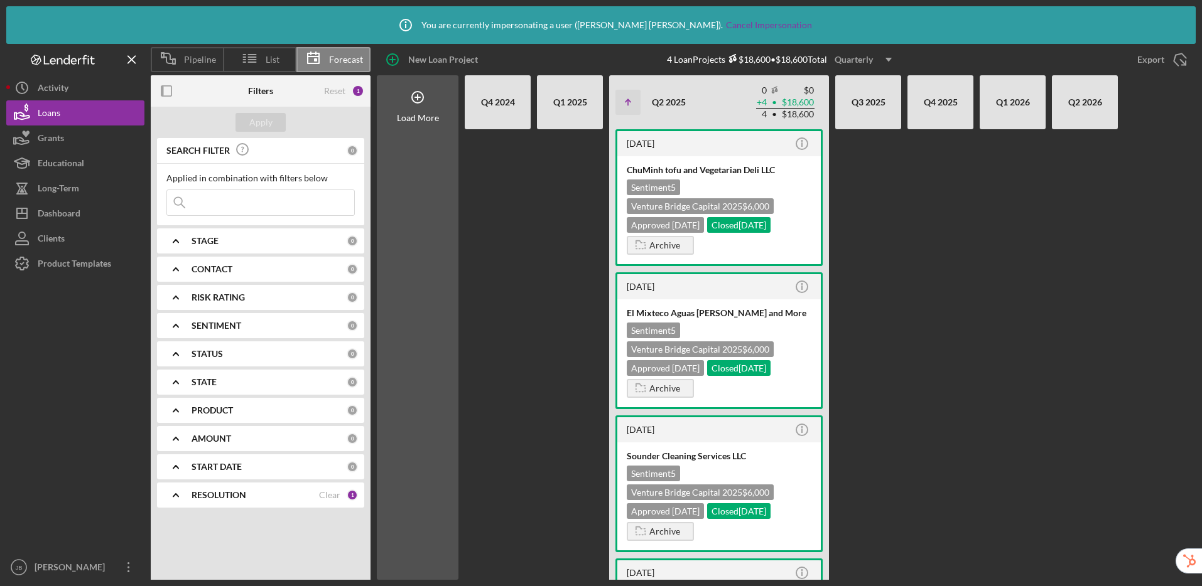
click at [846, 60] on div "Quarterly" at bounding box center [853, 59] width 38 height 19
click at [855, 138] on div "Yearly" at bounding box center [865, 140] width 51 height 25
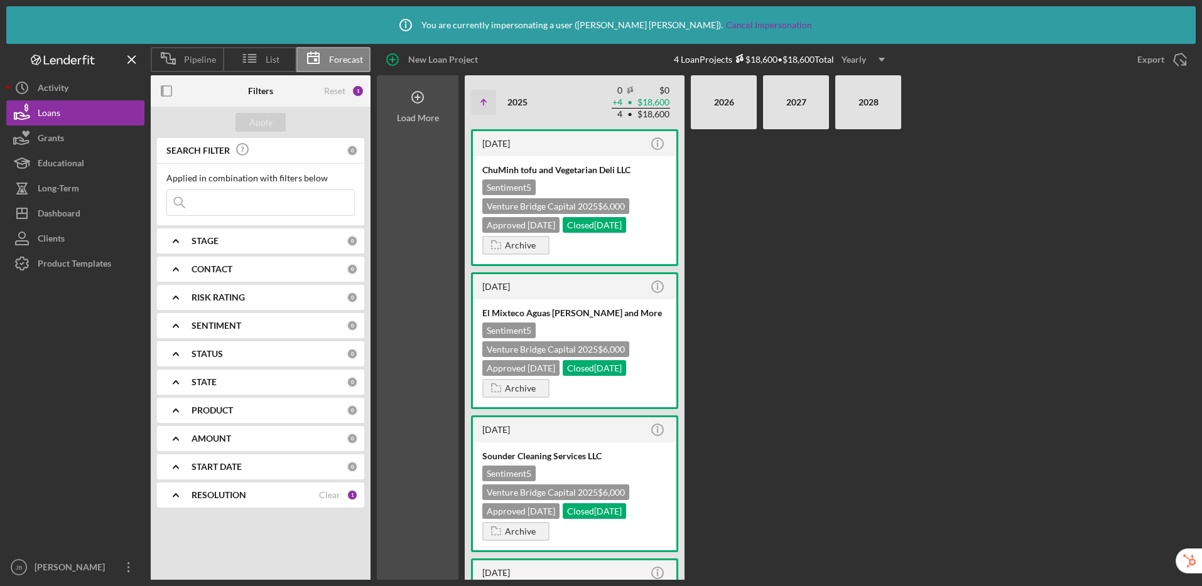
click at [416, 96] on icon at bounding box center [417, 97] width 31 height 31
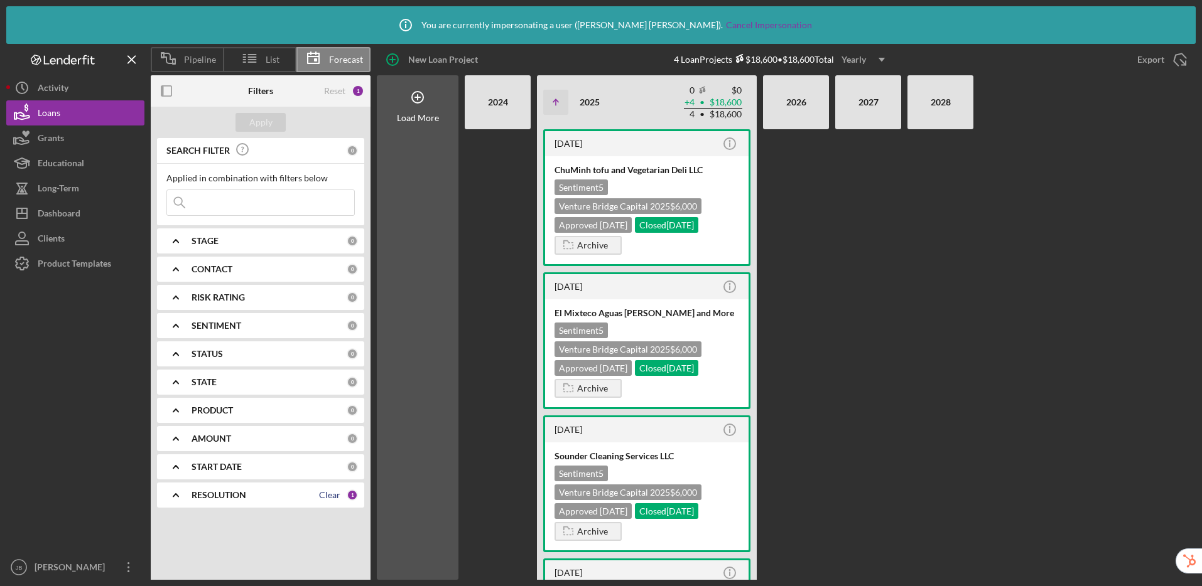
click at [332, 493] on div "Clear" at bounding box center [329, 495] width 21 height 10
click at [263, 116] on div "Apply" at bounding box center [260, 122] width 23 height 19
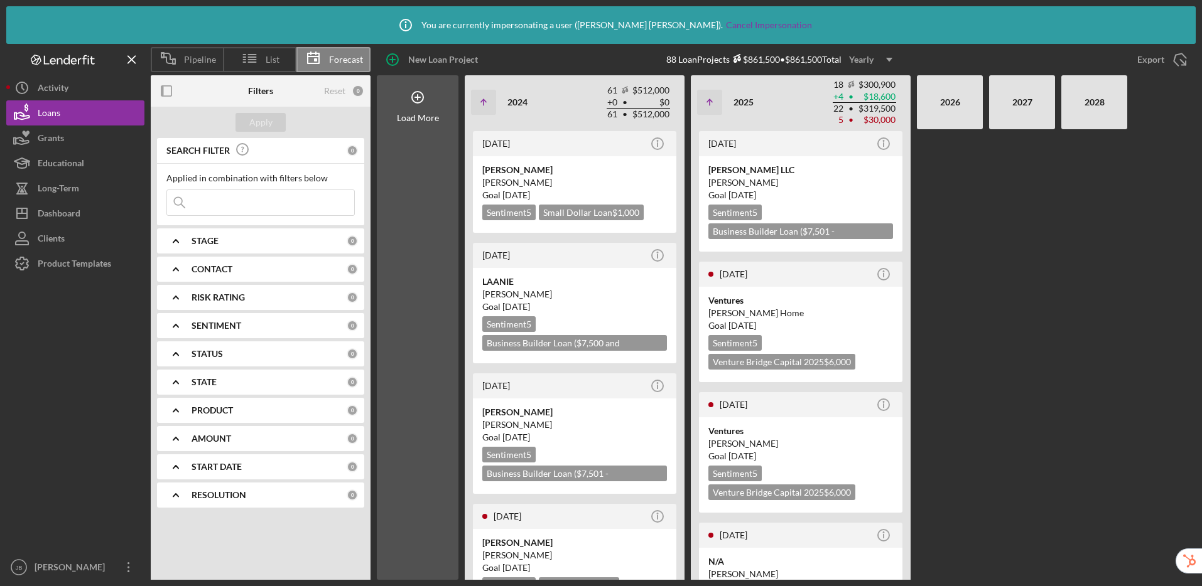
click at [868, 56] on div "Yearly" at bounding box center [861, 59] width 24 height 19
click at [865, 111] on div "Quarterly" at bounding box center [873, 115] width 51 height 26
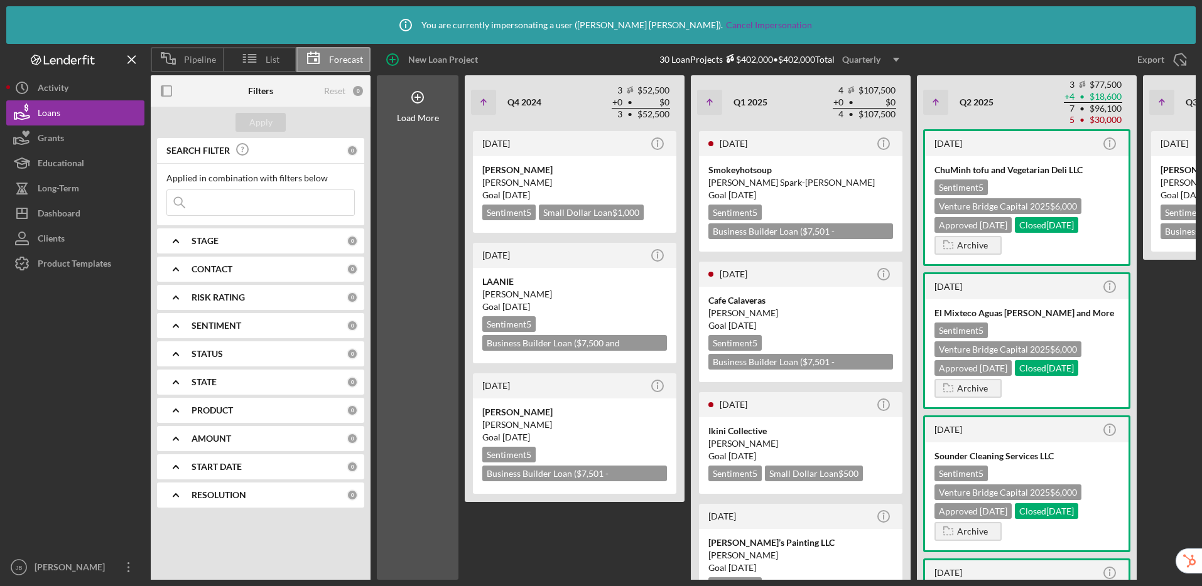
click at [853, 60] on div "Quarterly" at bounding box center [861, 59] width 38 height 19
click at [866, 85] on div "Monthly" at bounding box center [873, 90] width 51 height 26
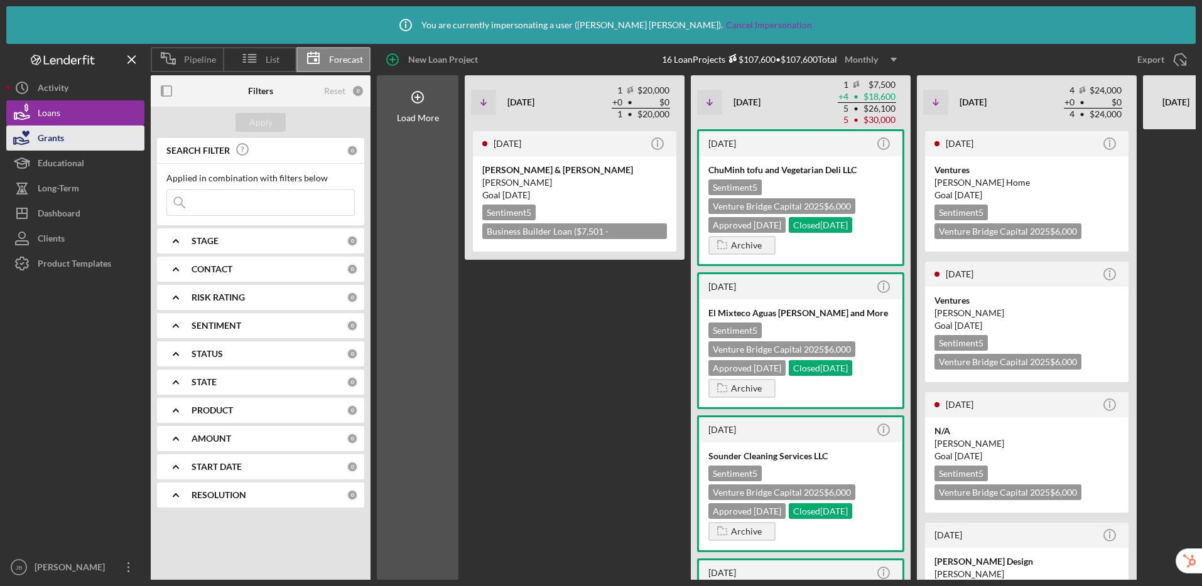
click at [72, 142] on button "Grants" at bounding box center [75, 138] width 138 height 25
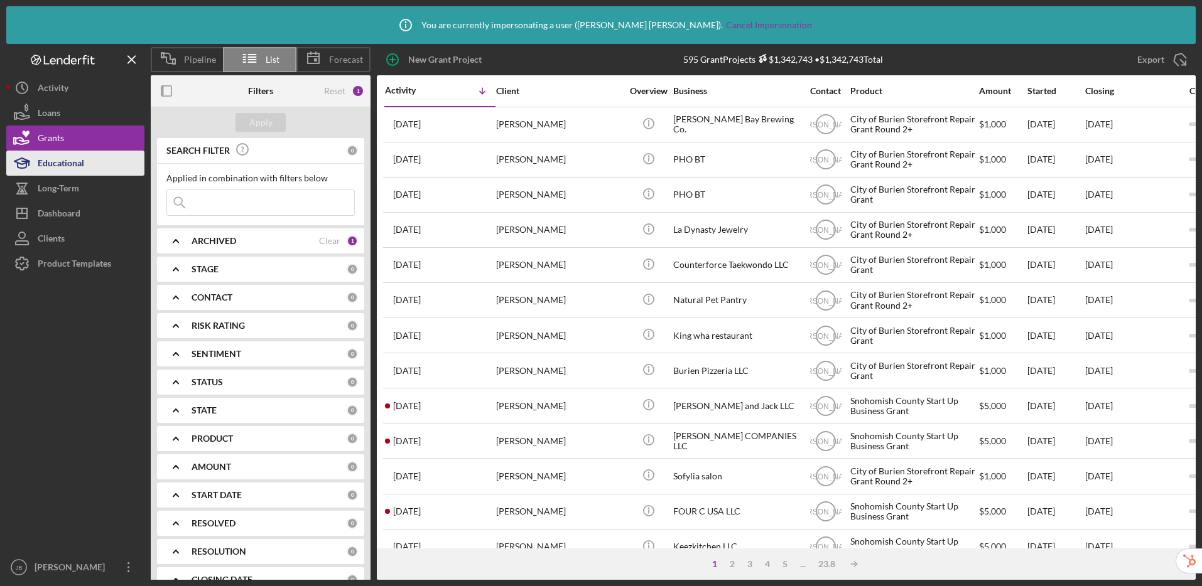
click at [94, 162] on button "Educational" at bounding box center [75, 163] width 138 height 25
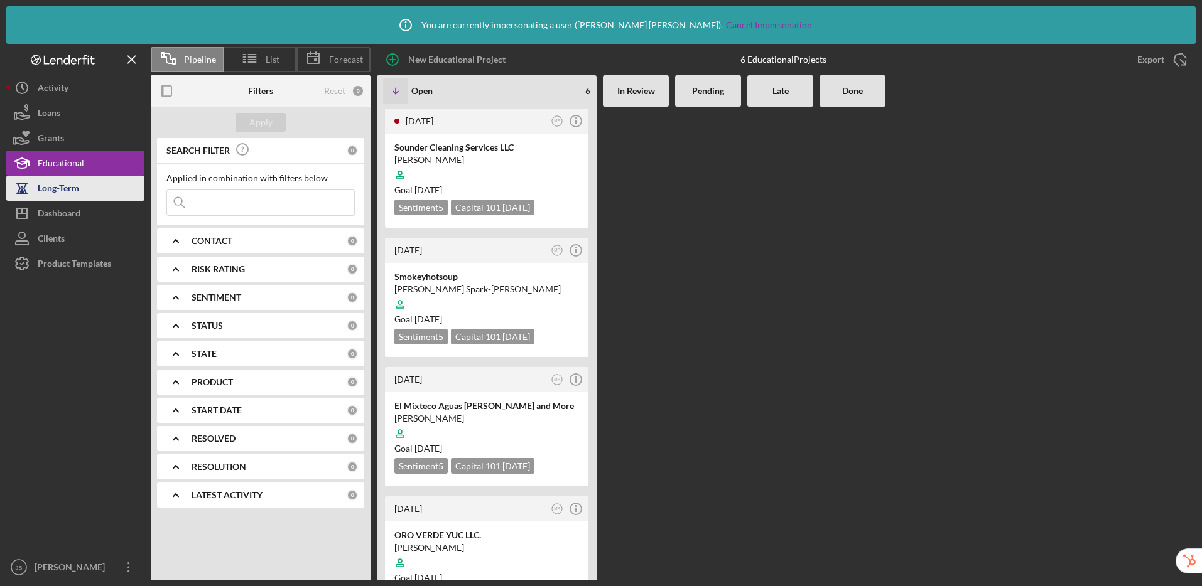
click at [70, 190] on div "Long-Term" at bounding box center [58, 190] width 41 height 28
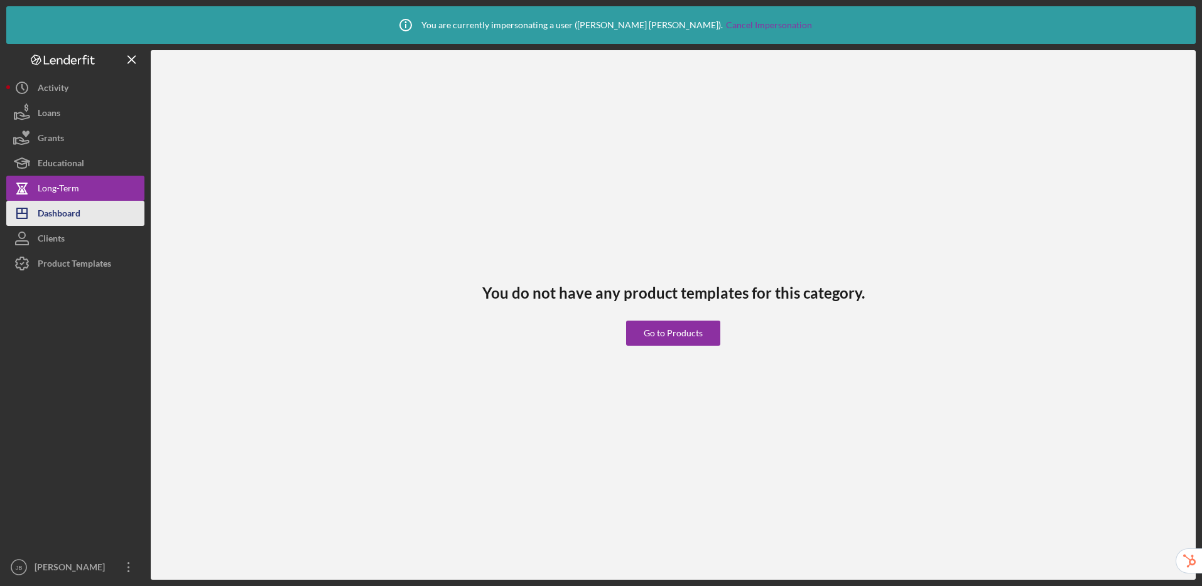
click at [49, 213] on div "Dashboard" at bounding box center [59, 215] width 43 height 28
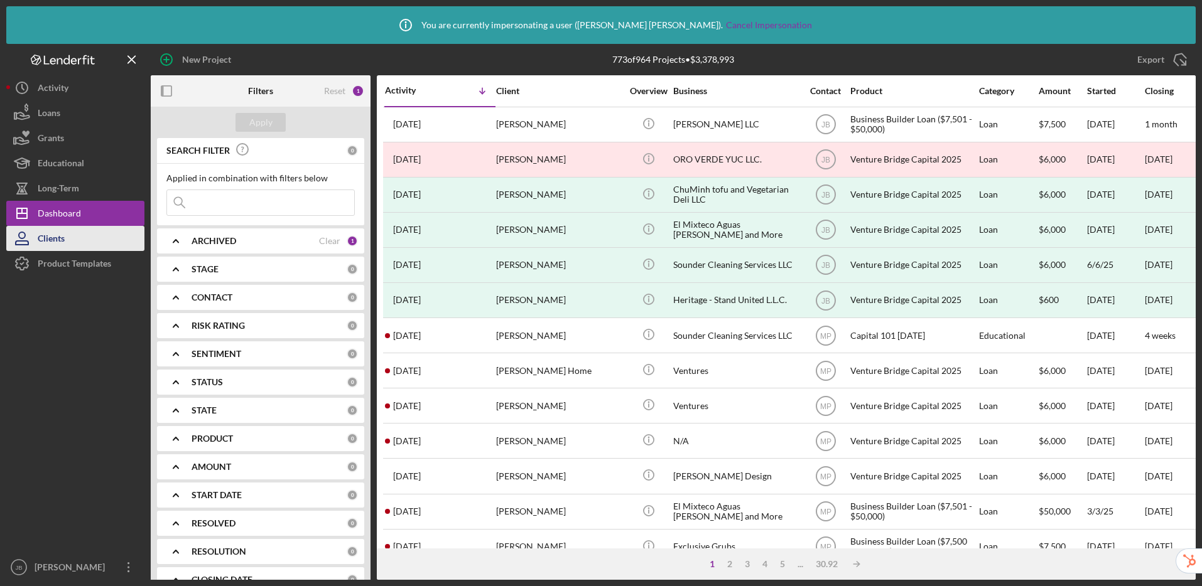
click at [68, 237] on button "Clients" at bounding box center [75, 238] width 138 height 25
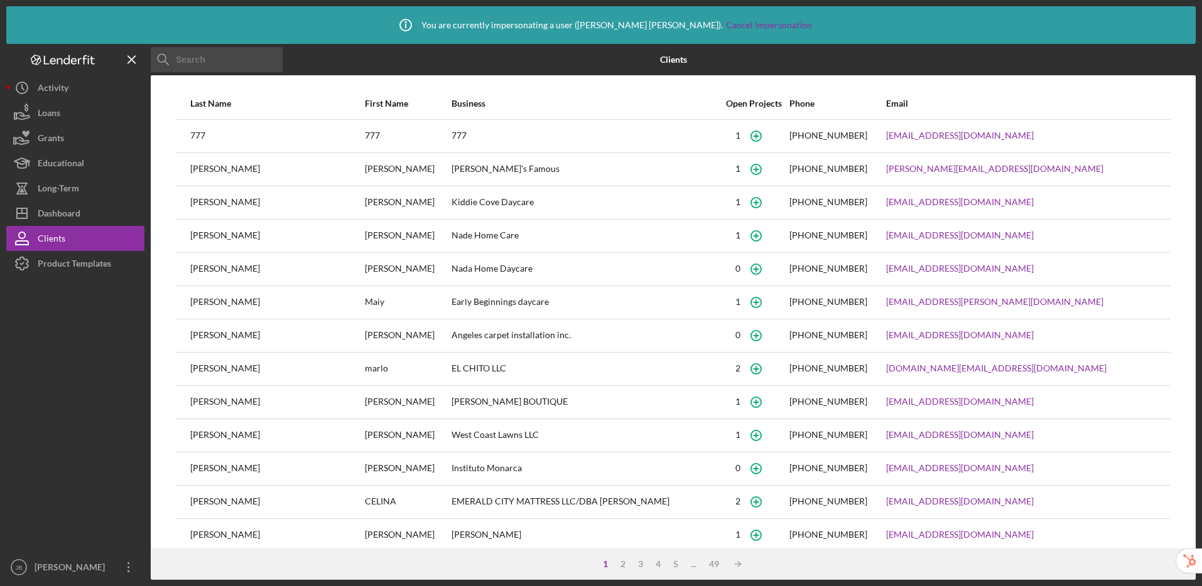
click at [225, 62] on input at bounding box center [217, 59] width 132 height 25
click at [82, 266] on div "Product Templates" at bounding box center [74, 265] width 73 height 28
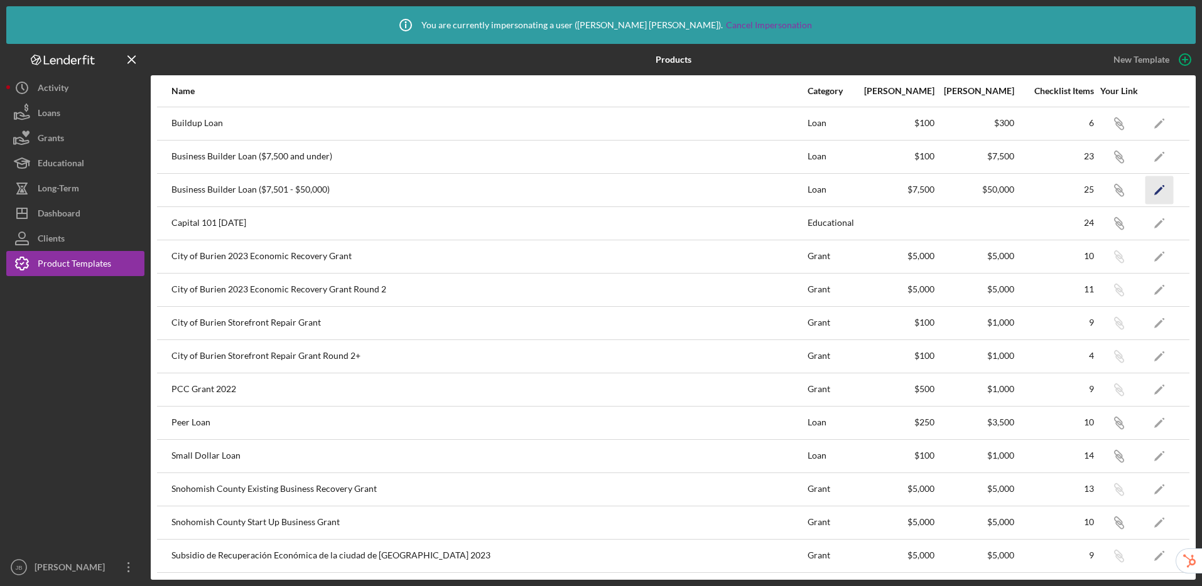
click at [1150, 191] on icon "Icon/Edit" at bounding box center [1159, 190] width 28 height 28
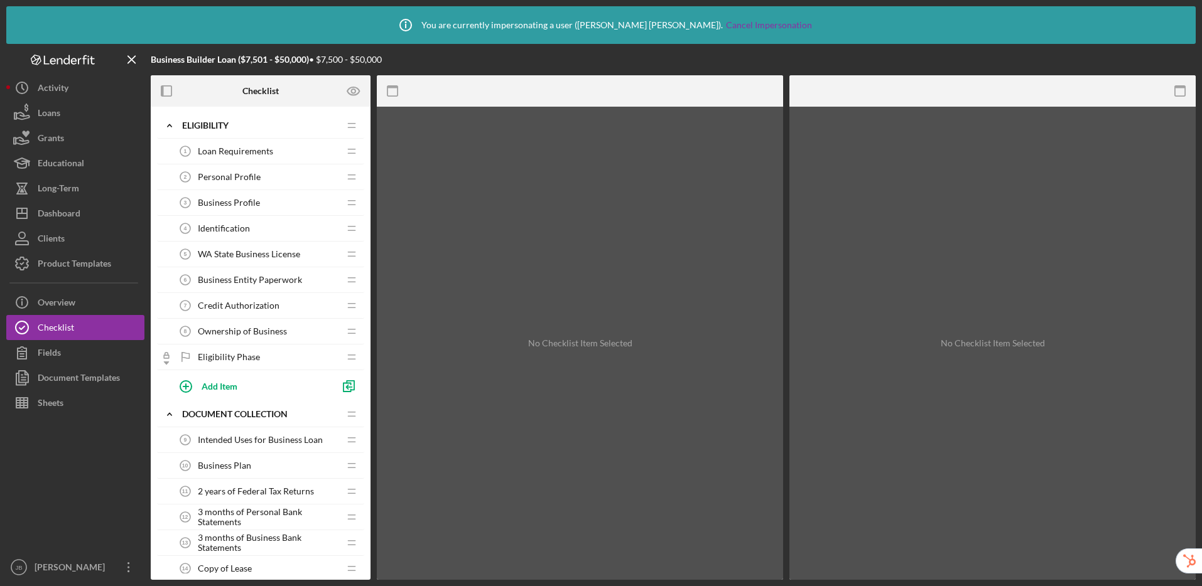
click at [248, 146] on span "Loan Requirements" at bounding box center [235, 151] width 75 height 10
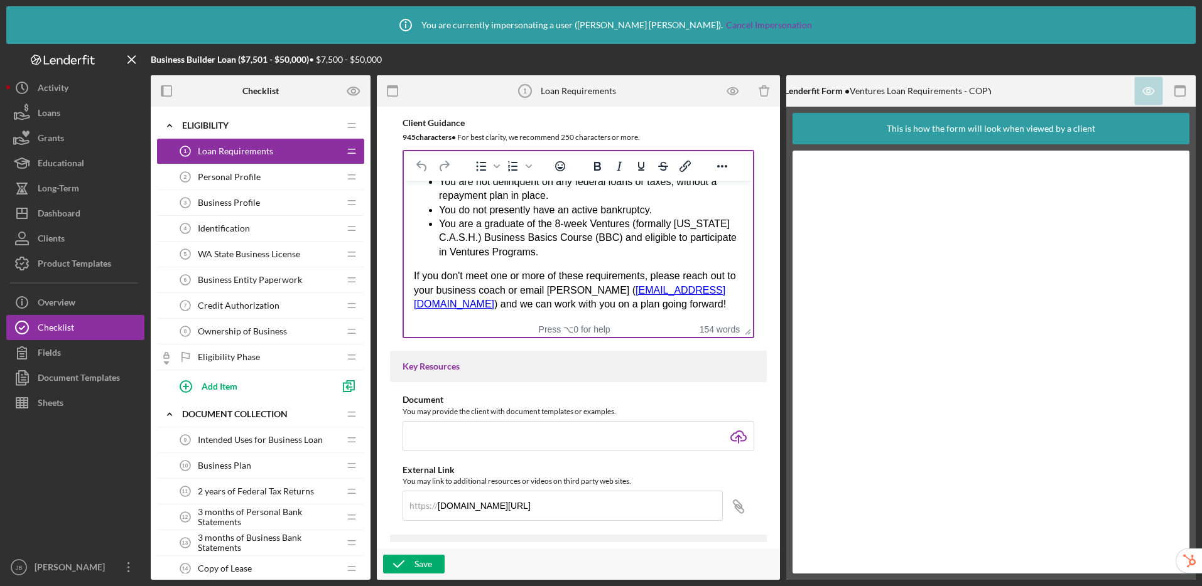
scroll to position [181, 0]
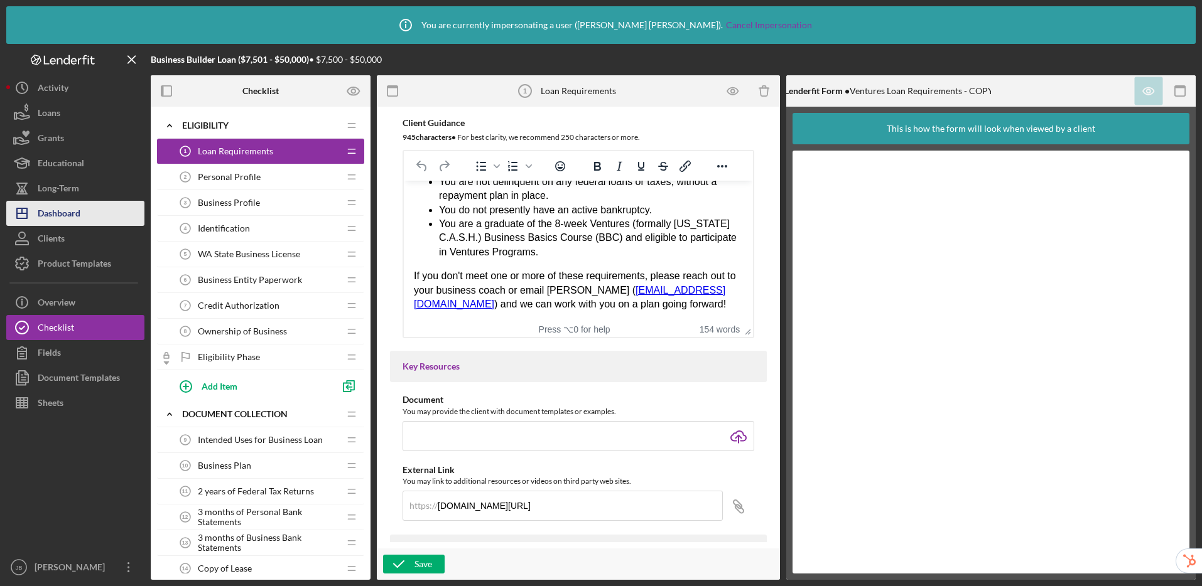
click at [84, 213] on button "Icon/Dashboard Dashboard" at bounding box center [75, 213] width 138 height 25
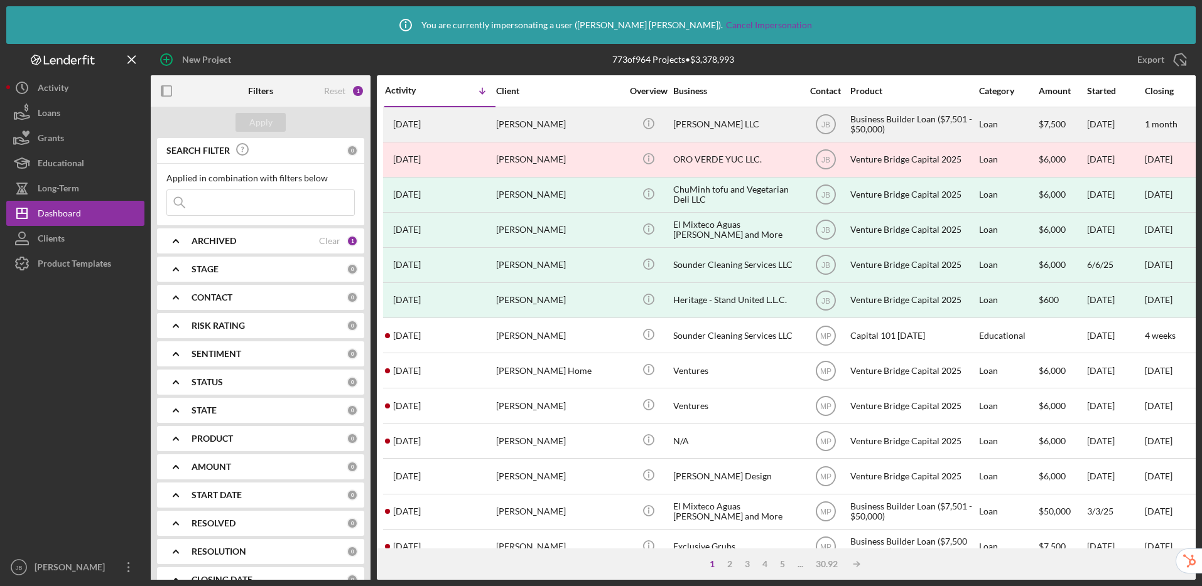
click at [501, 118] on div "[PERSON_NAME]" at bounding box center [559, 124] width 126 height 33
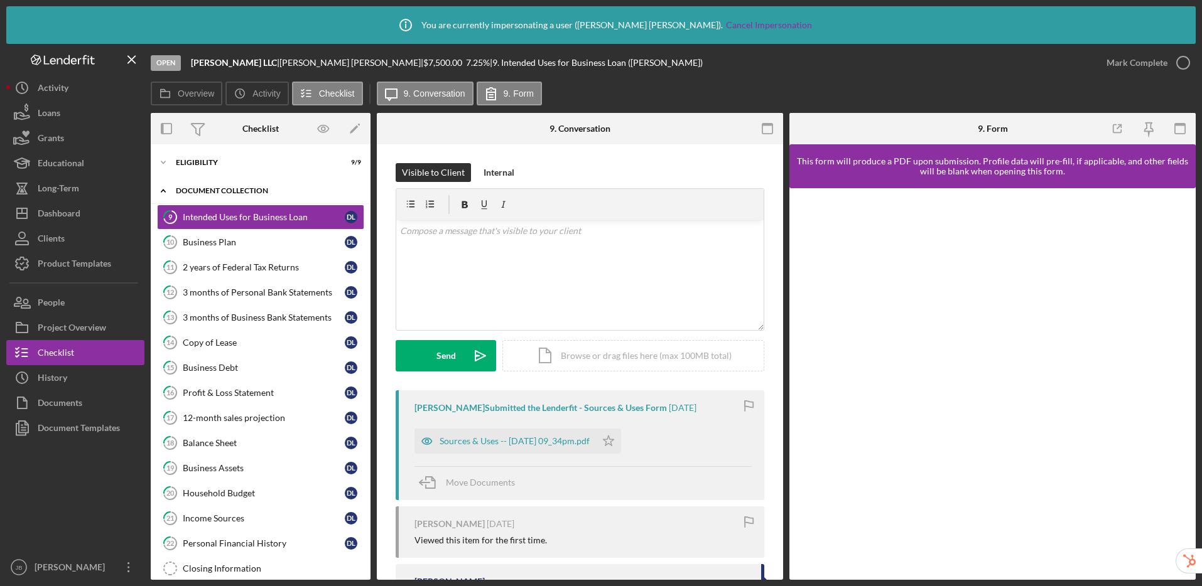
click at [223, 184] on div "Icon/Expander Document Collection 0 / 16" at bounding box center [261, 191] width 220 height 26
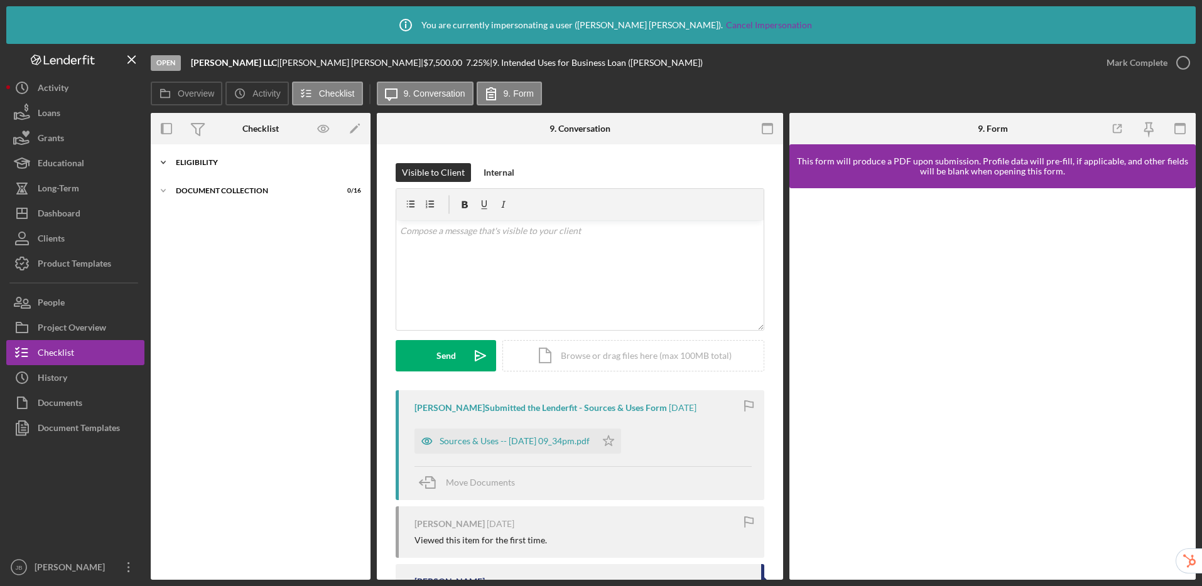
click at [219, 157] on div "Icon/Expander Eligibility 9 / 9" at bounding box center [261, 162] width 220 height 25
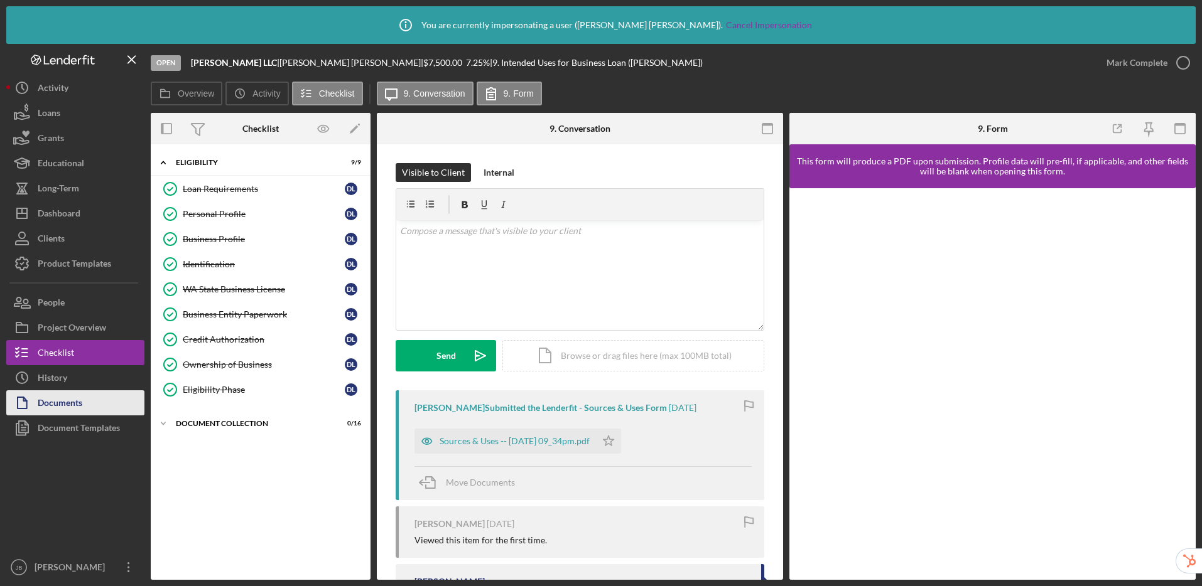
click at [88, 399] on button "Documents" at bounding box center [75, 403] width 138 height 25
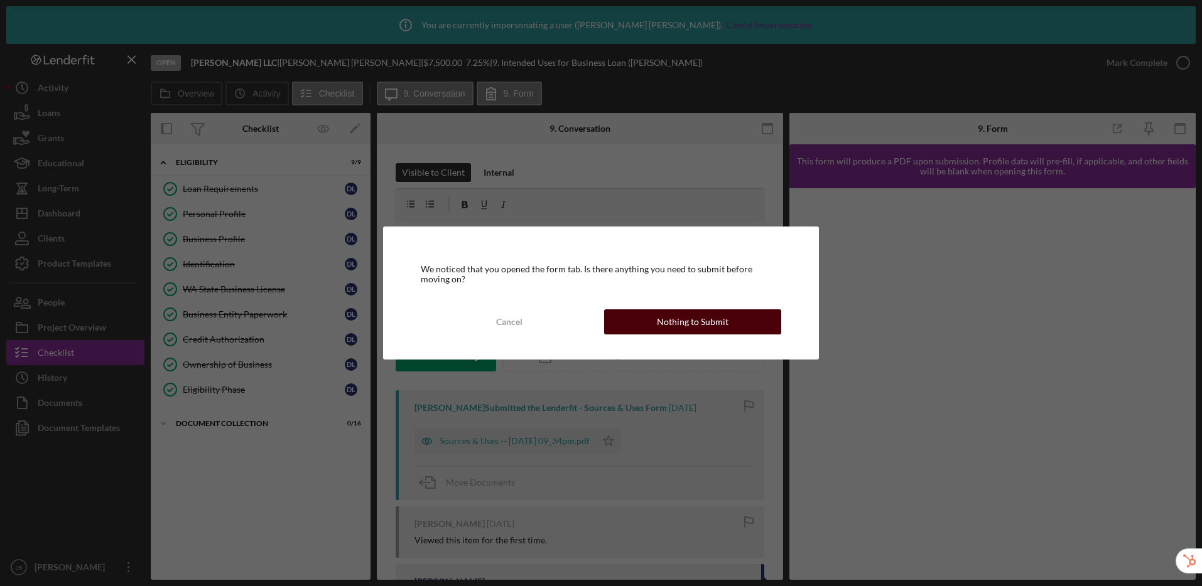
click at [711, 324] on div "Nothing to Submit" at bounding box center [693, 322] width 72 height 25
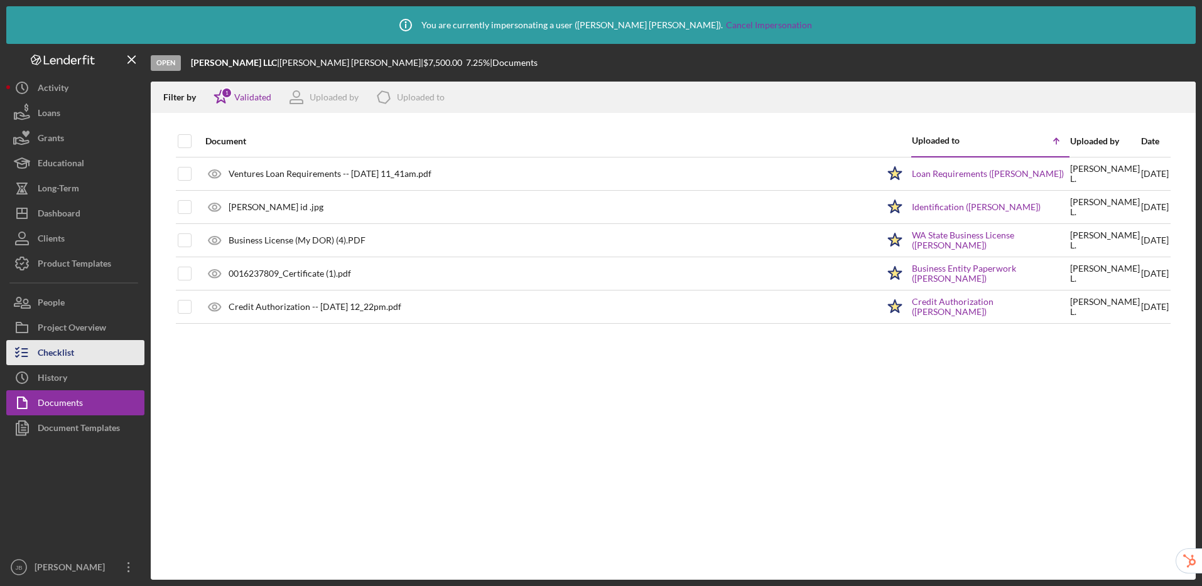
click at [84, 346] on button "Checklist" at bounding box center [75, 352] width 138 height 25
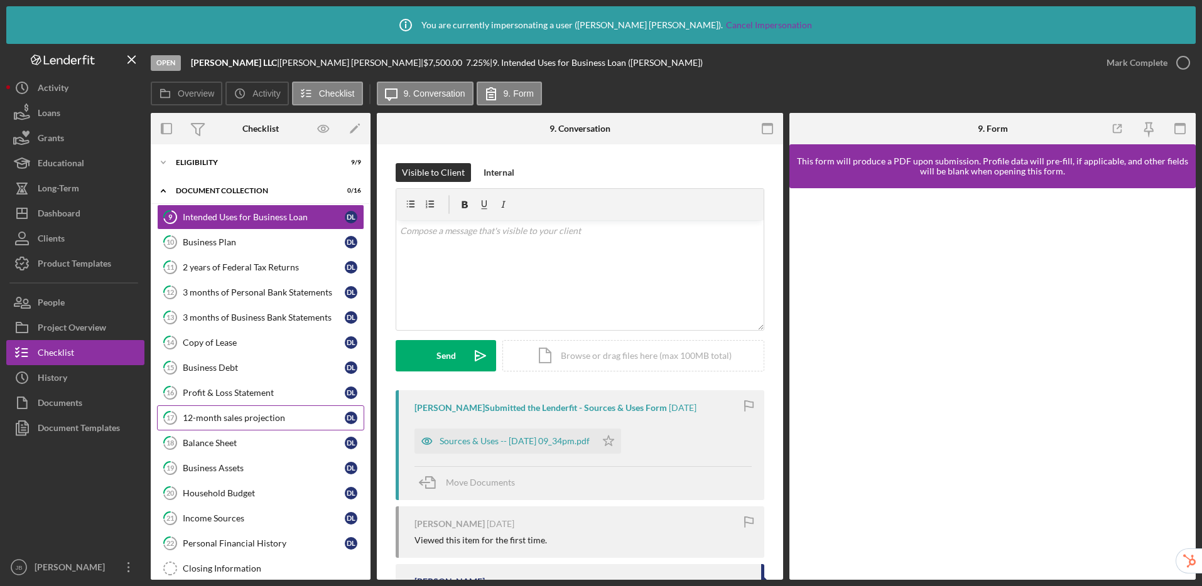
scroll to position [39, 0]
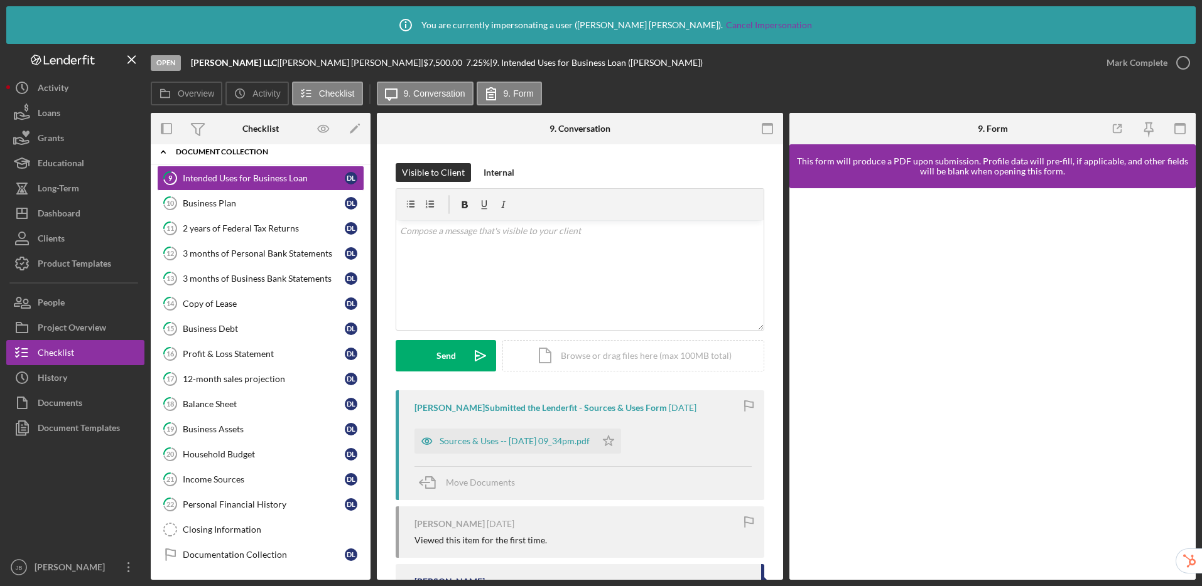
click at [227, 150] on div "Document Collection" at bounding box center [265, 152] width 179 height 8
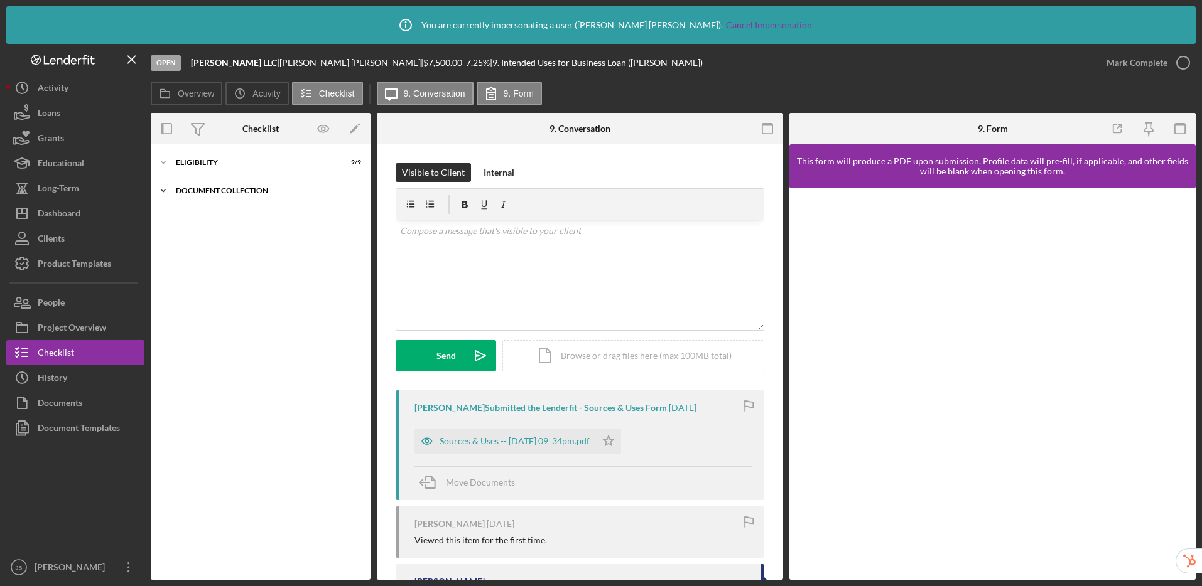
click at [220, 195] on div "Icon/Expander Document Collection 0 / 16" at bounding box center [261, 190] width 220 height 25
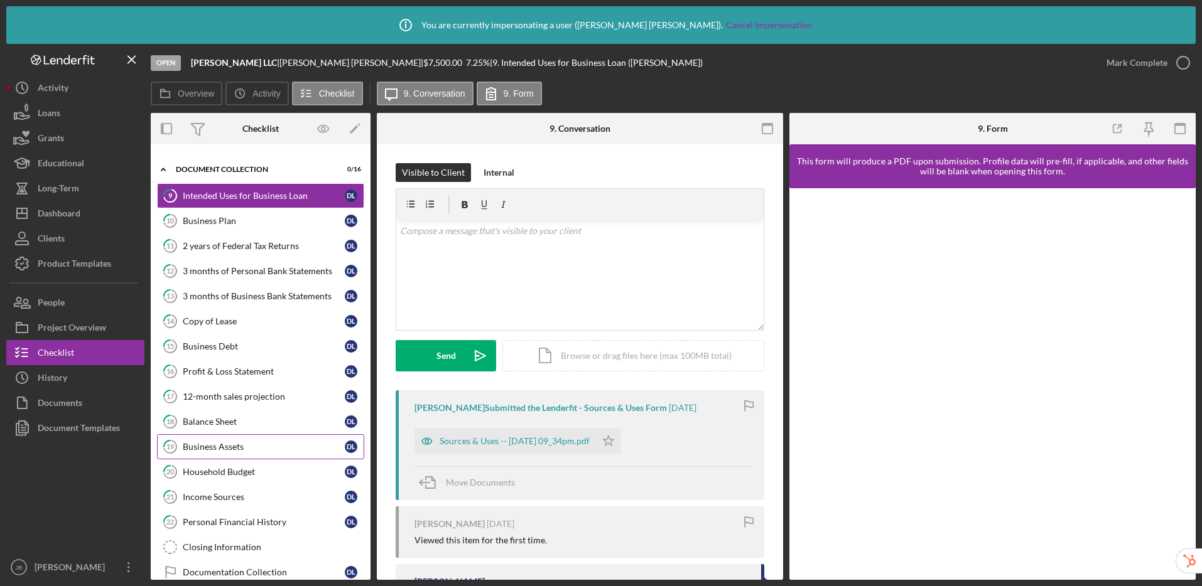
scroll to position [39, 0]
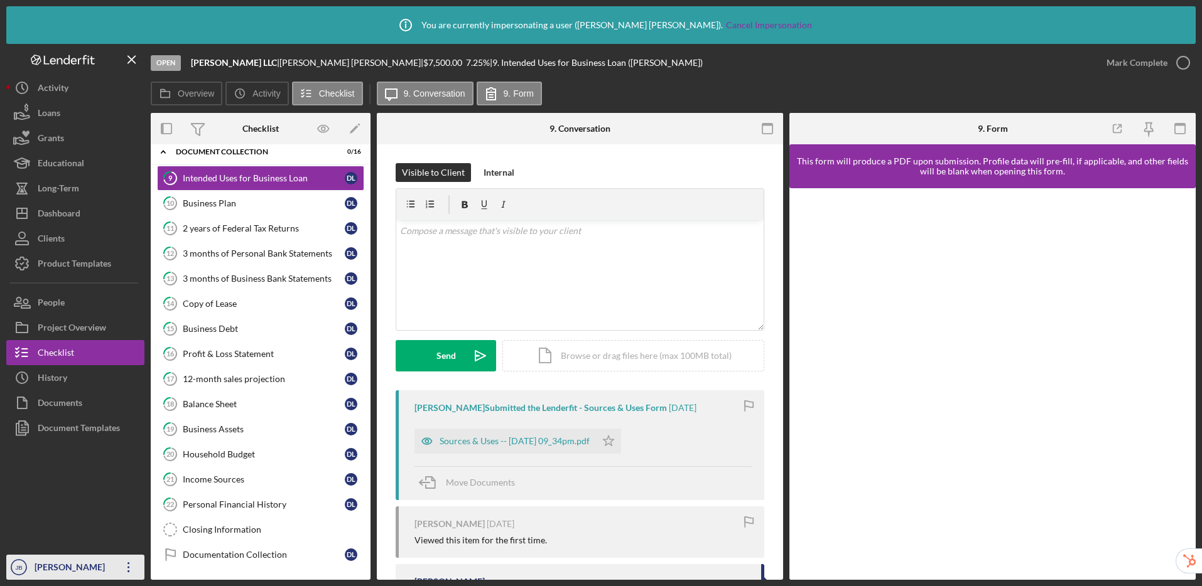
click at [62, 568] on div "[PERSON_NAME]" at bounding box center [72, 569] width 82 height 28
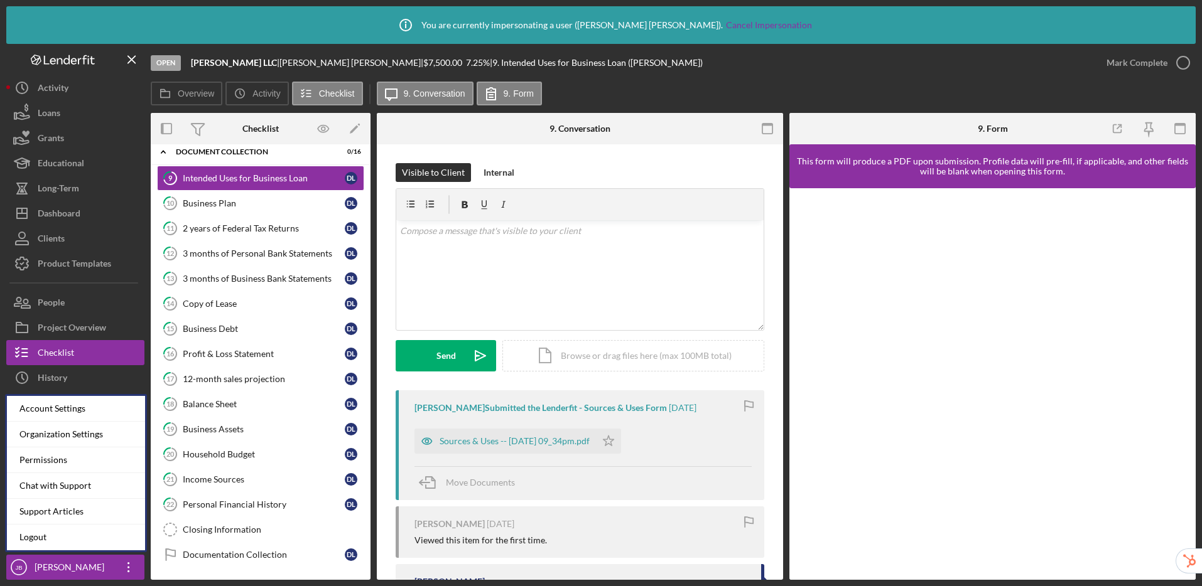
click at [684, 83] on div "Overview Icon/History Activity Checklist Icon/Message 9. Conversation 9. Form" at bounding box center [673, 94] width 1045 height 25
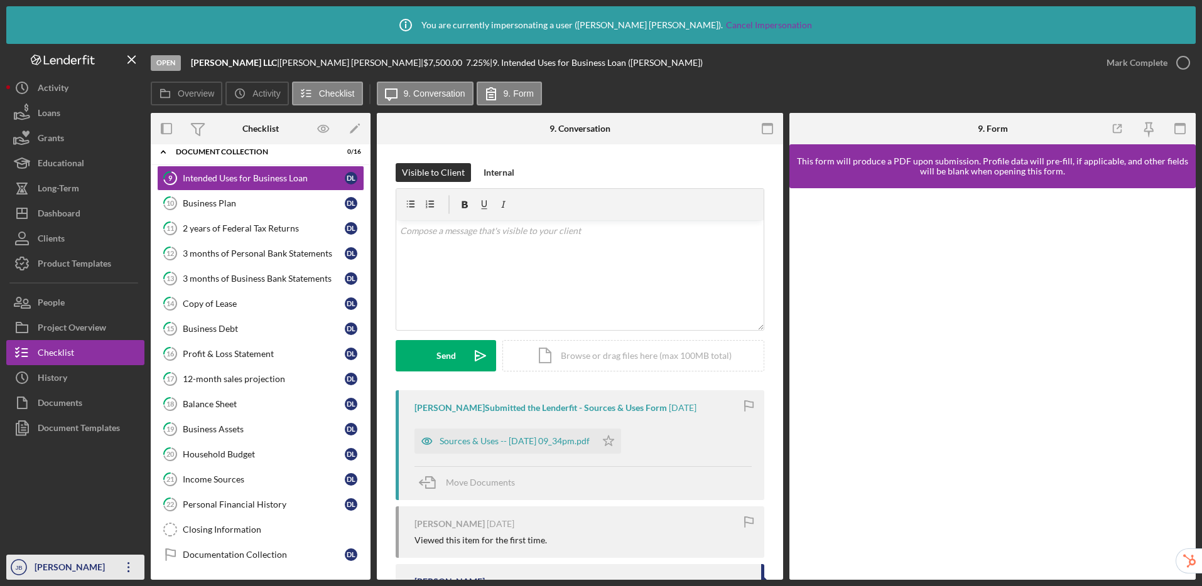
click at [59, 571] on div "[PERSON_NAME]" at bounding box center [72, 569] width 82 height 28
